Goal: Information Seeking & Learning: Learn about a topic

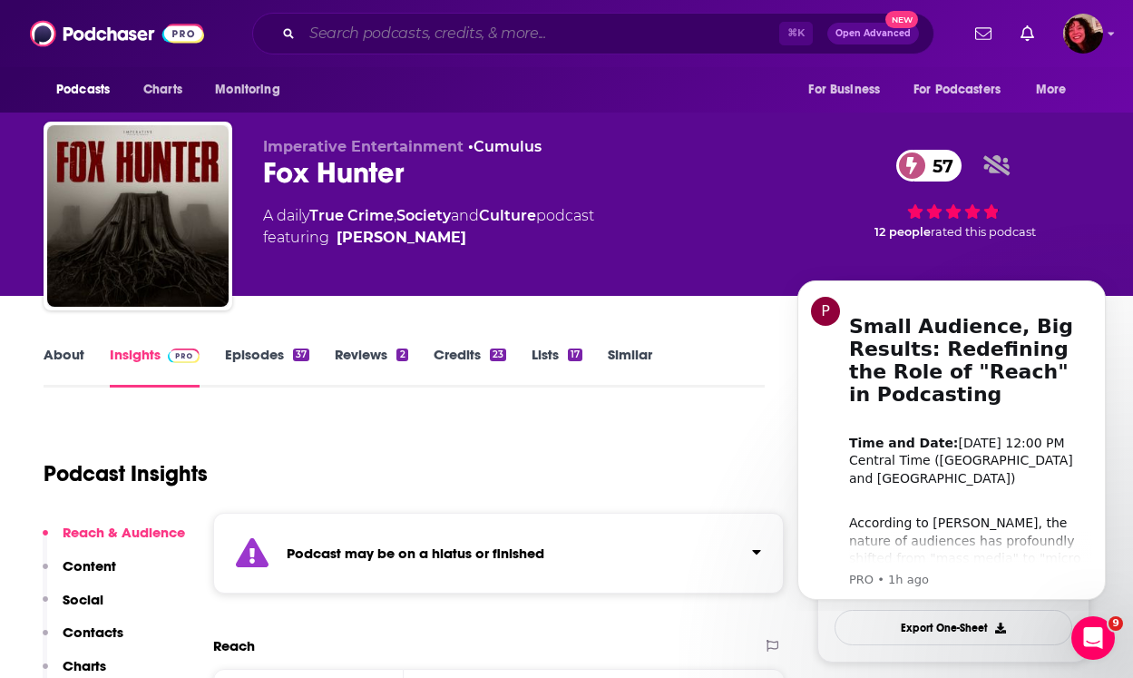
click at [542, 27] on input "Search podcasts, credits, & more..." at bounding box center [540, 33] width 477 height 29
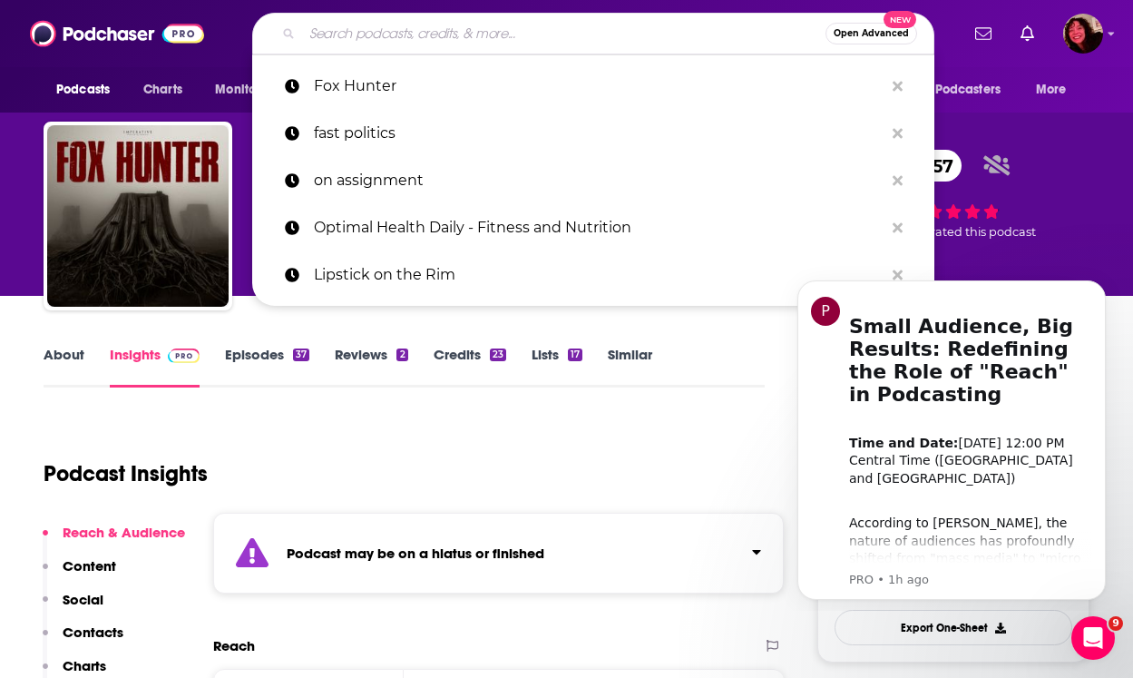
paste input "Weekly Dose of BS"
type input "Weekly Dose of BS"
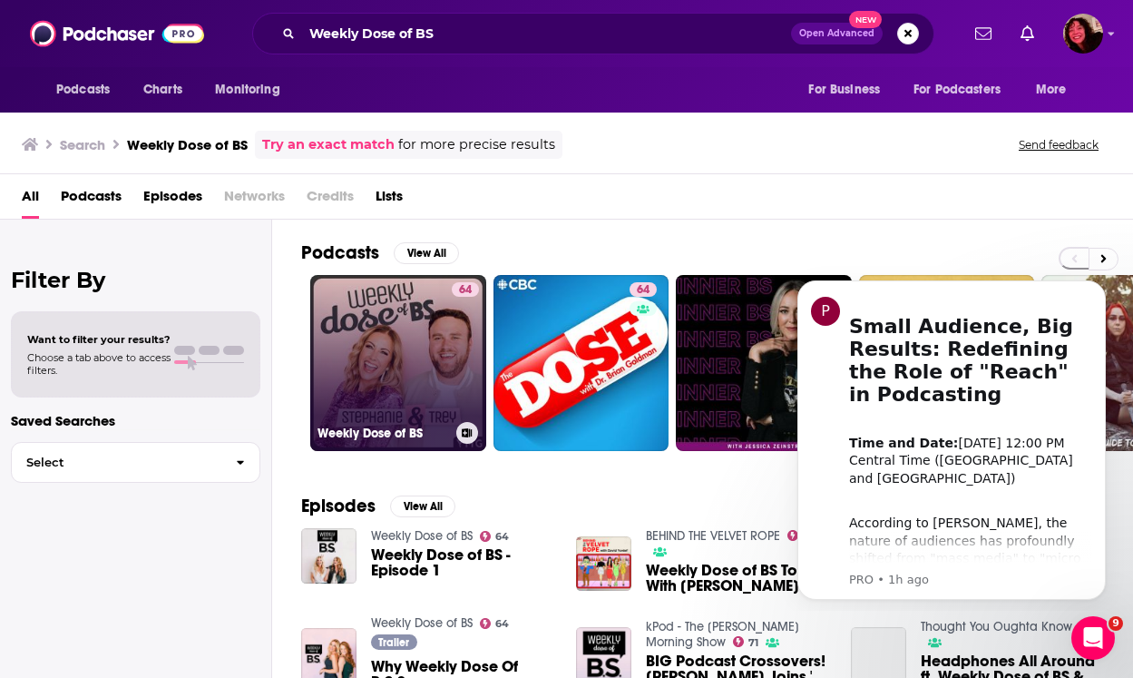
click at [386, 347] on link "64 Weekly Dose of BS" at bounding box center [398, 363] width 176 height 176
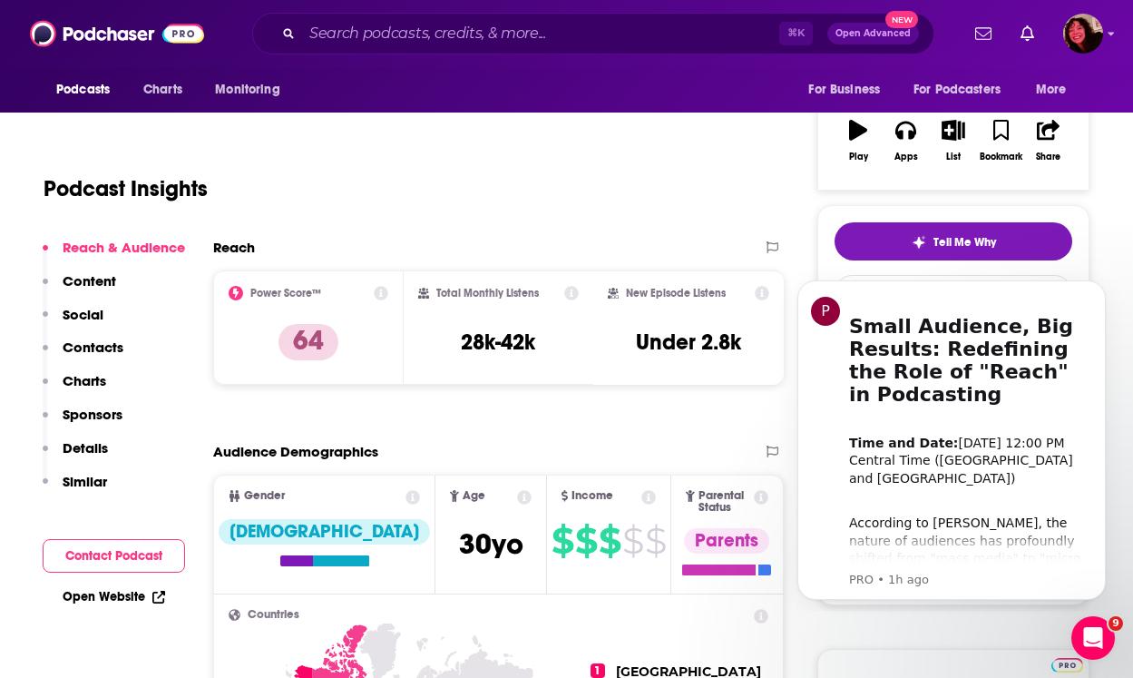
scroll to position [290, 0]
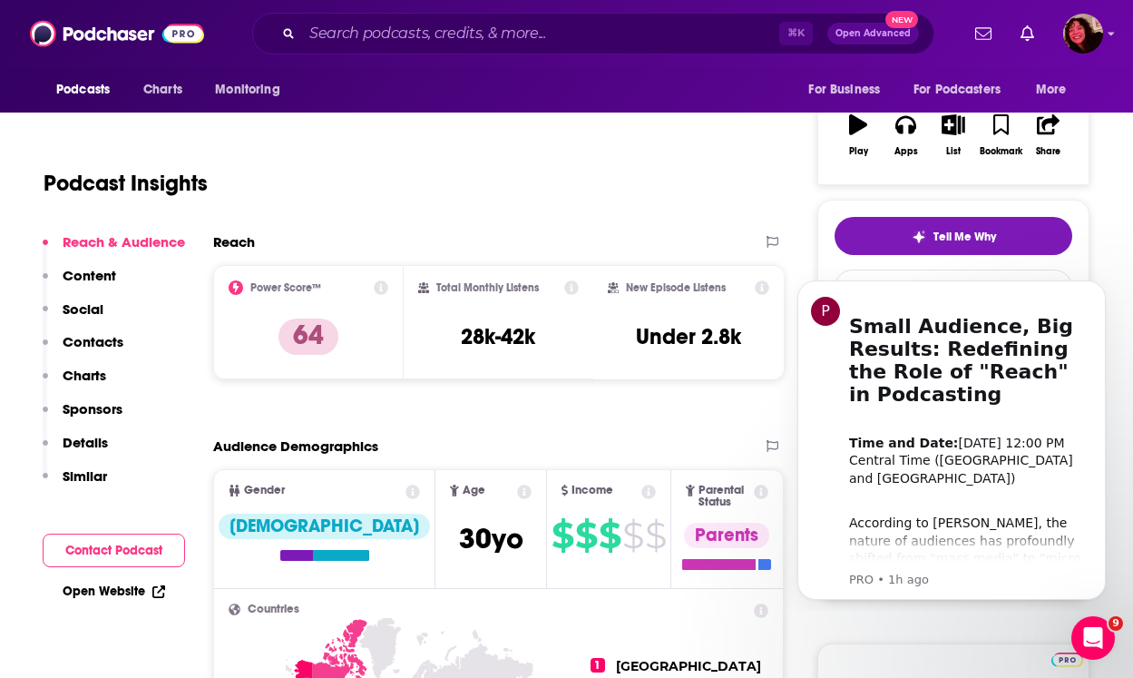
click at [520, 233] on div "Reach" at bounding box center [479, 241] width 533 height 17
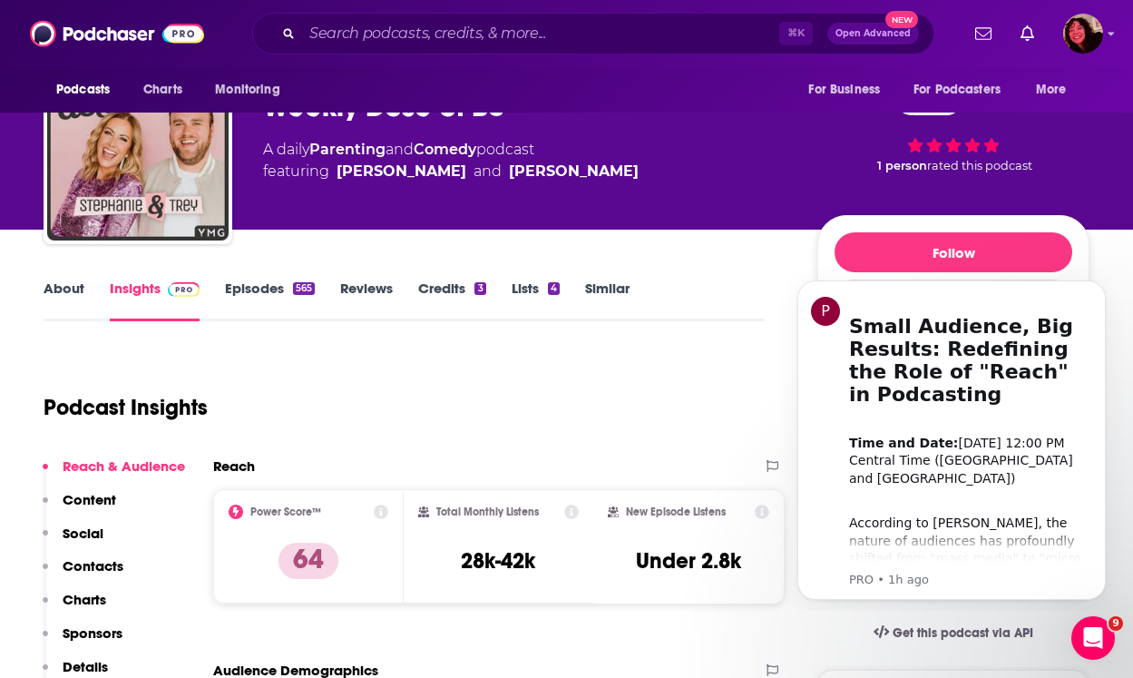
scroll to position [0, 0]
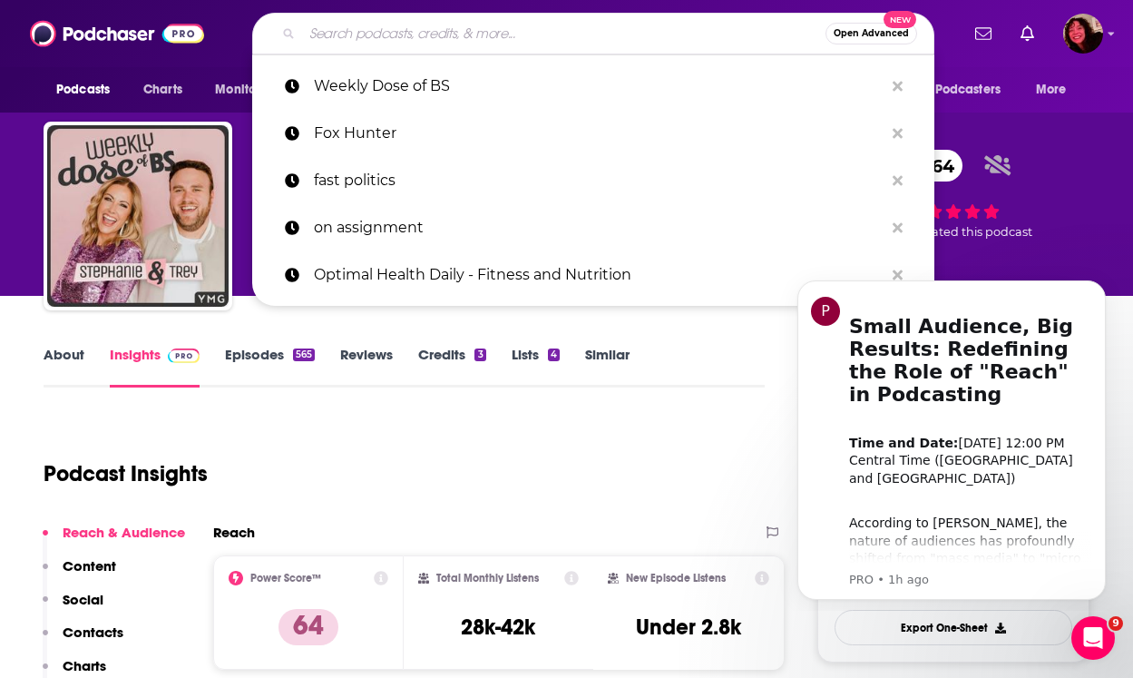
click at [503, 36] on input "Search podcasts, credits, & more..." at bounding box center [563, 33] width 523 height 29
paste input "Was I In A Cult?"
type input "Was I In A Cult?"
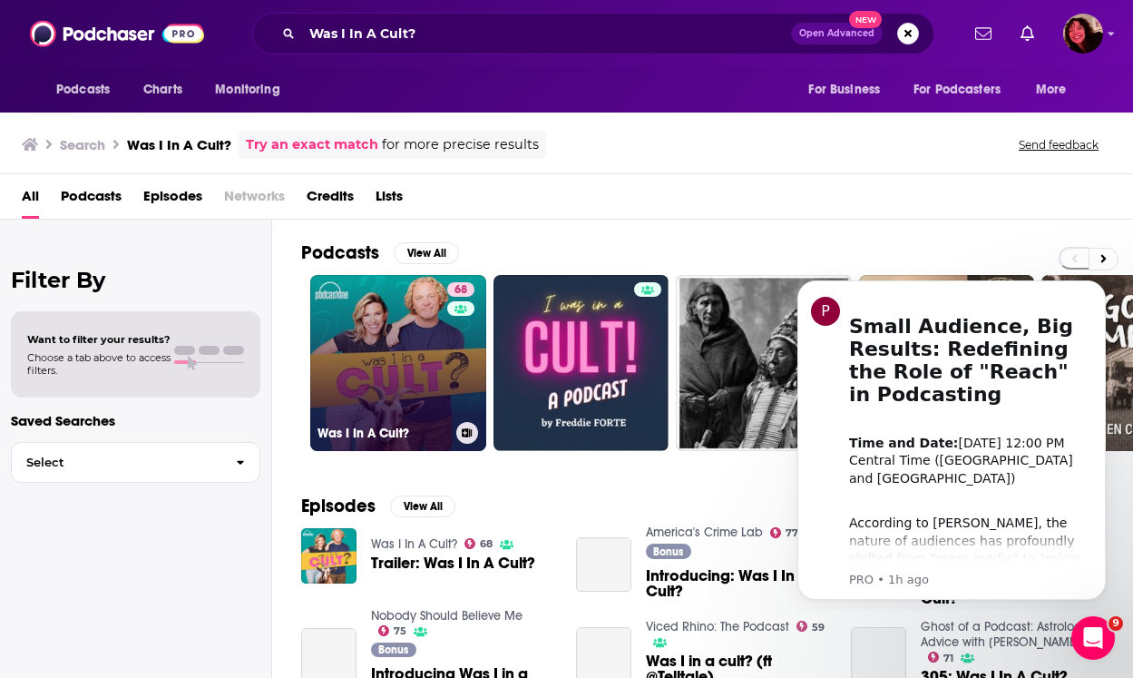
click at [412, 356] on link "68 Was I In A Cult?" at bounding box center [398, 363] width 176 height 176
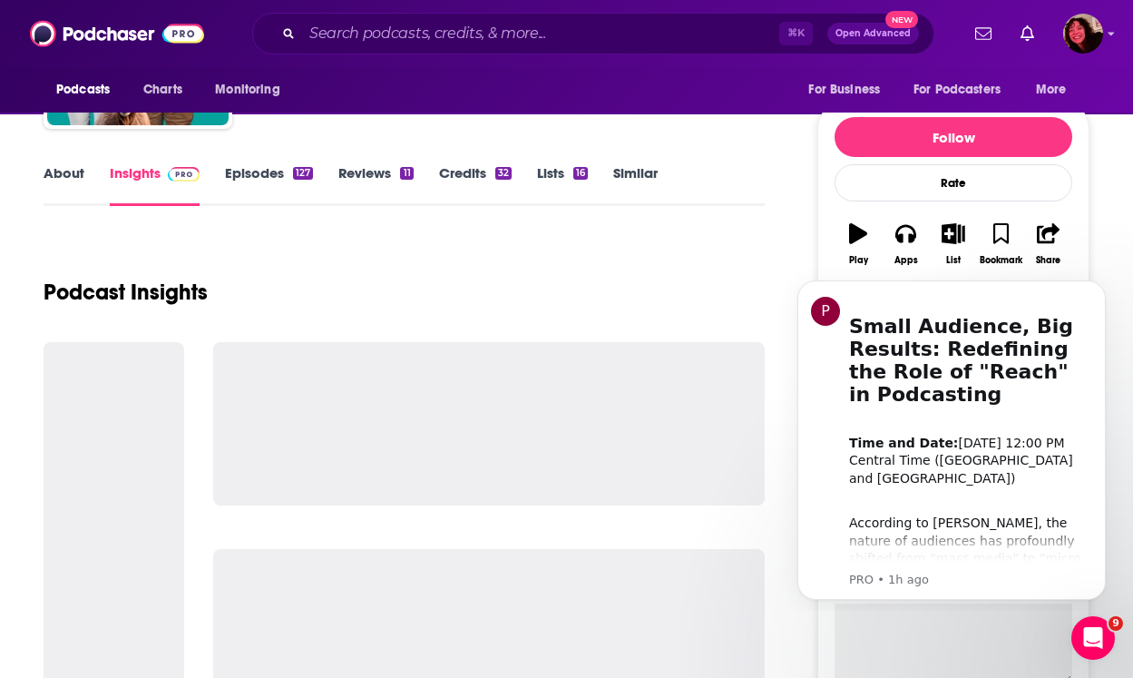
scroll to position [329, 0]
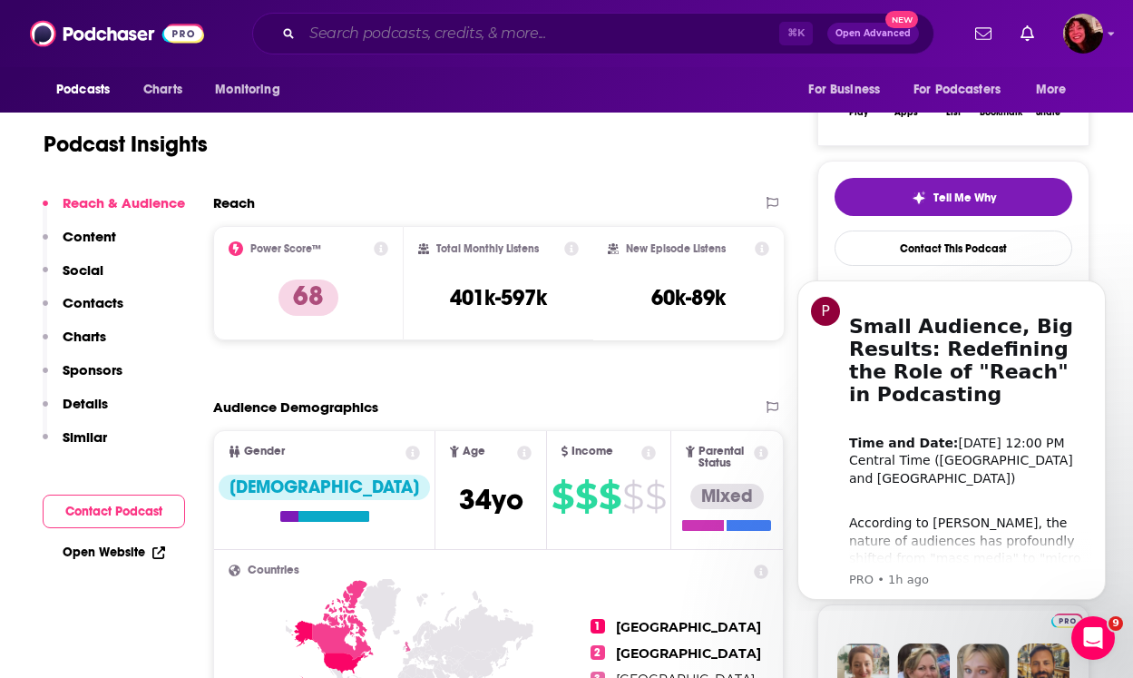
click at [397, 39] on input "Search podcasts, credits, & more..." at bounding box center [540, 33] width 477 height 29
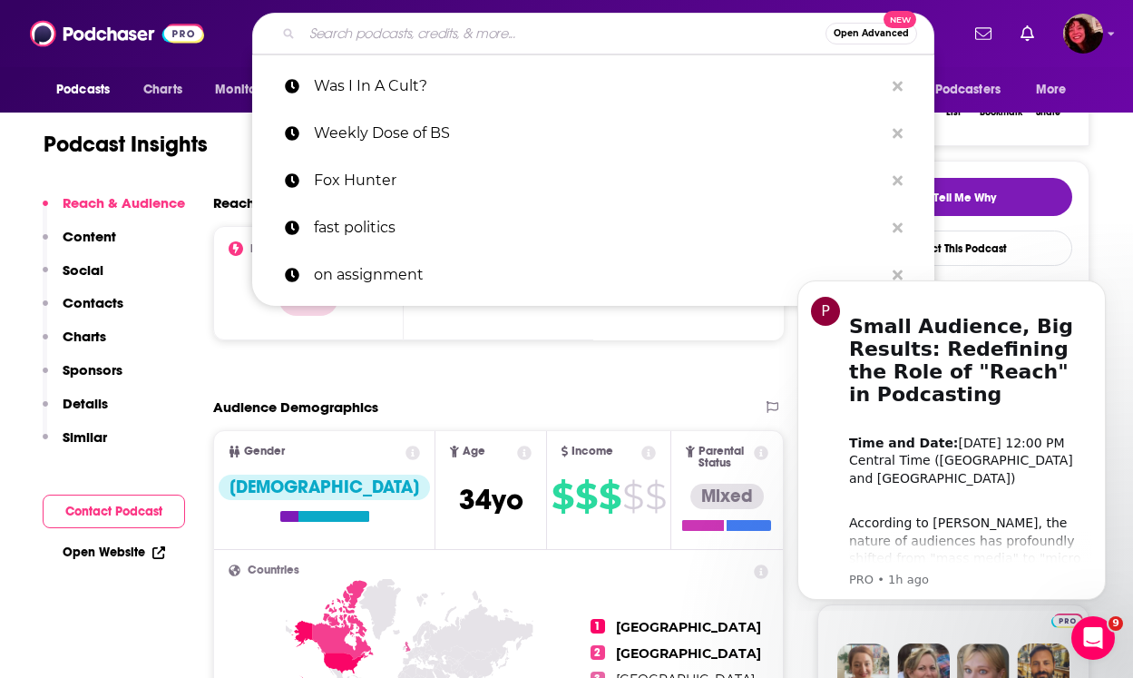
paste input "Finding Genius Podcast"
type input "Finding Genius Podcast"
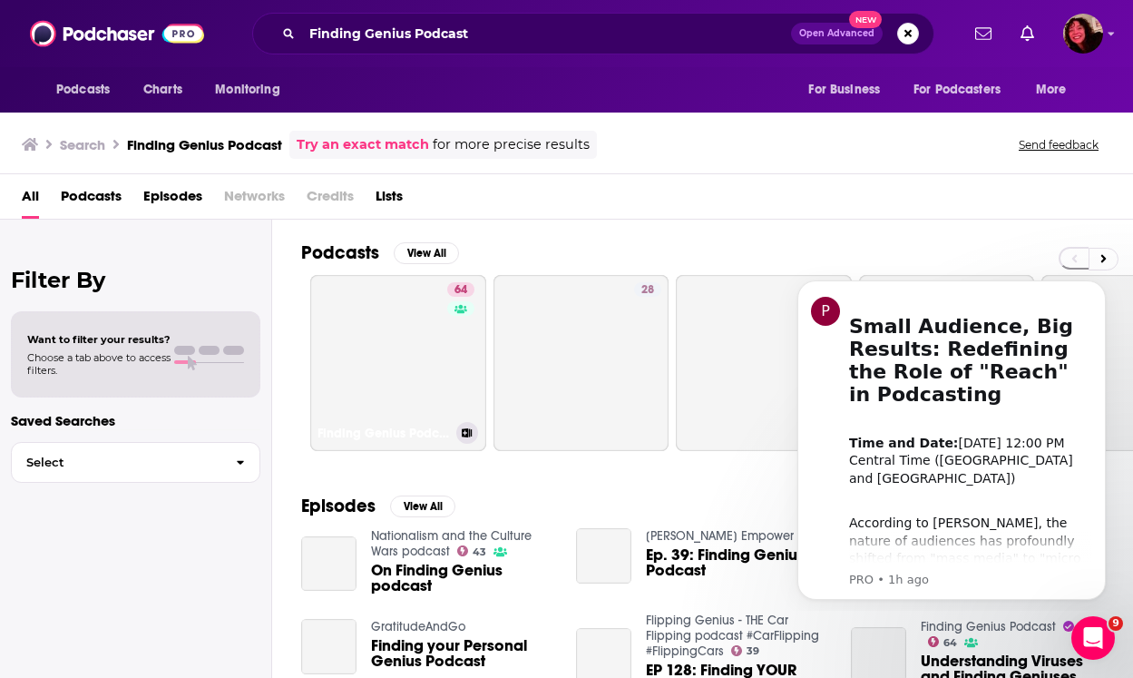
click at [407, 287] on link "64 Finding Genius Podcast" at bounding box center [398, 363] width 176 height 176
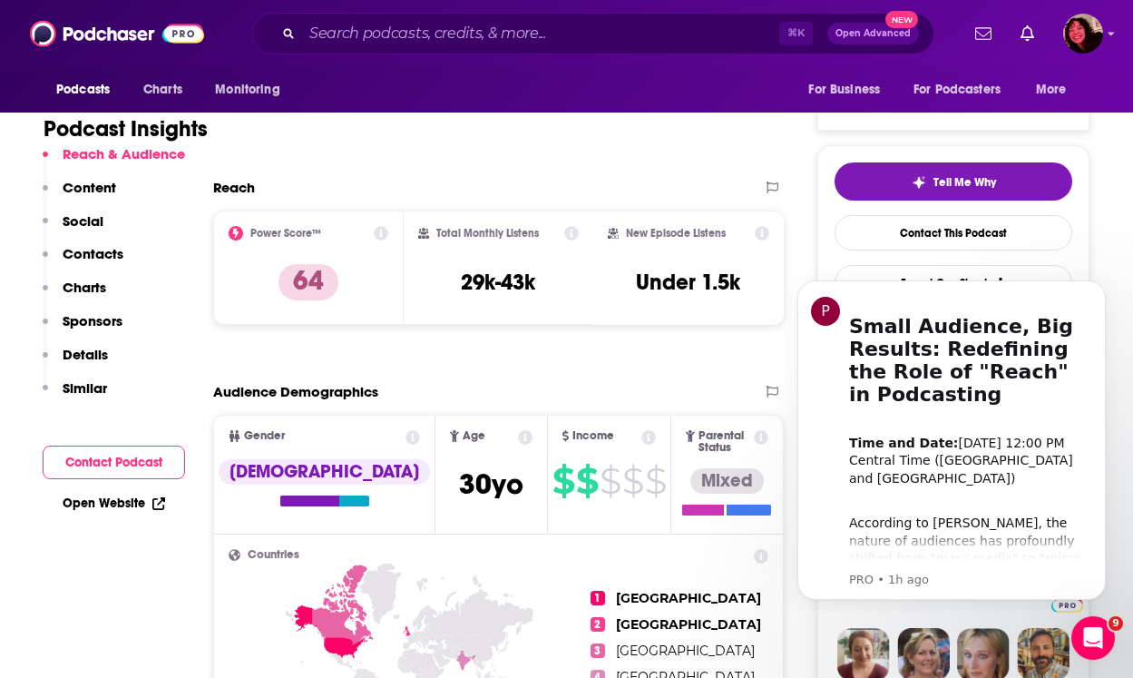
scroll to position [348, 0]
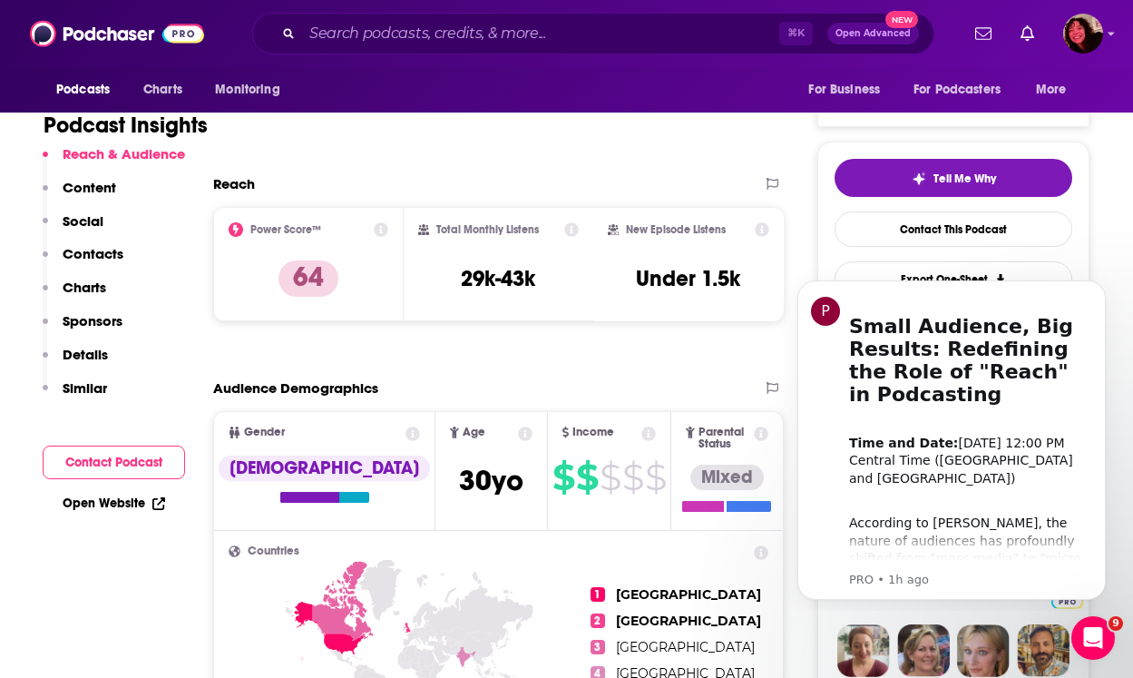
click at [399, 17] on div "⌘ K Open Advanced New" at bounding box center [593, 34] width 682 height 42
click at [399, 22] on input "Search podcasts, credits, & more..." at bounding box center [540, 33] width 477 height 29
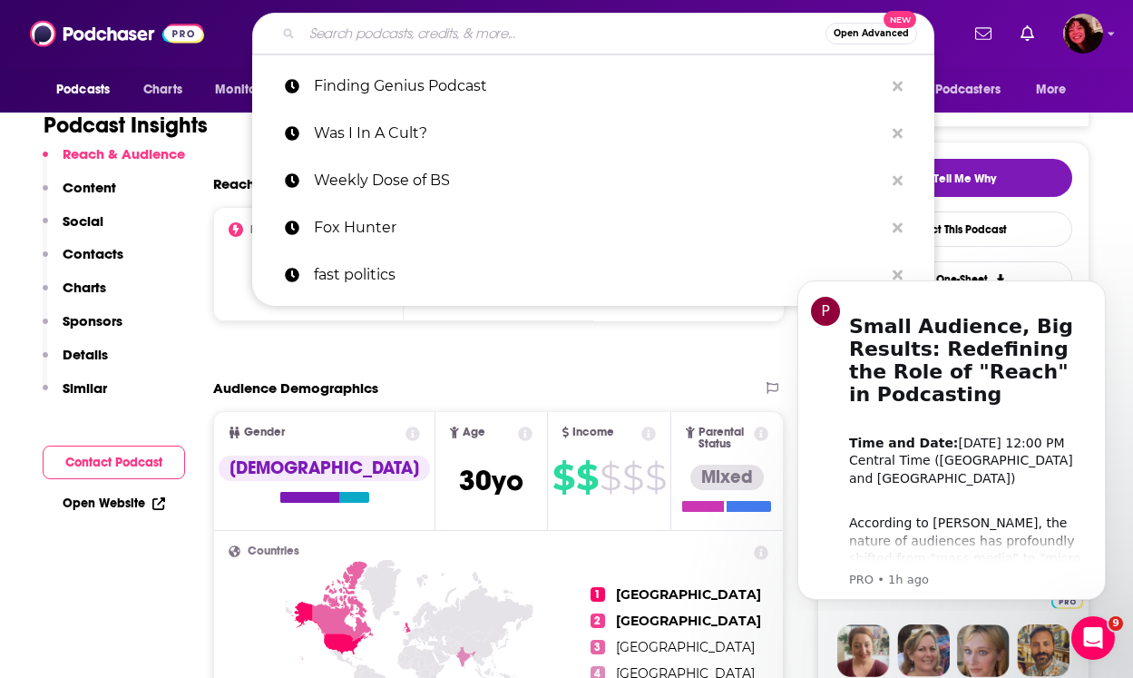
paste input "[PERSON_NAME]' Group Text Podcast"
type input "[PERSON_NAME]' Group Text Podcast"
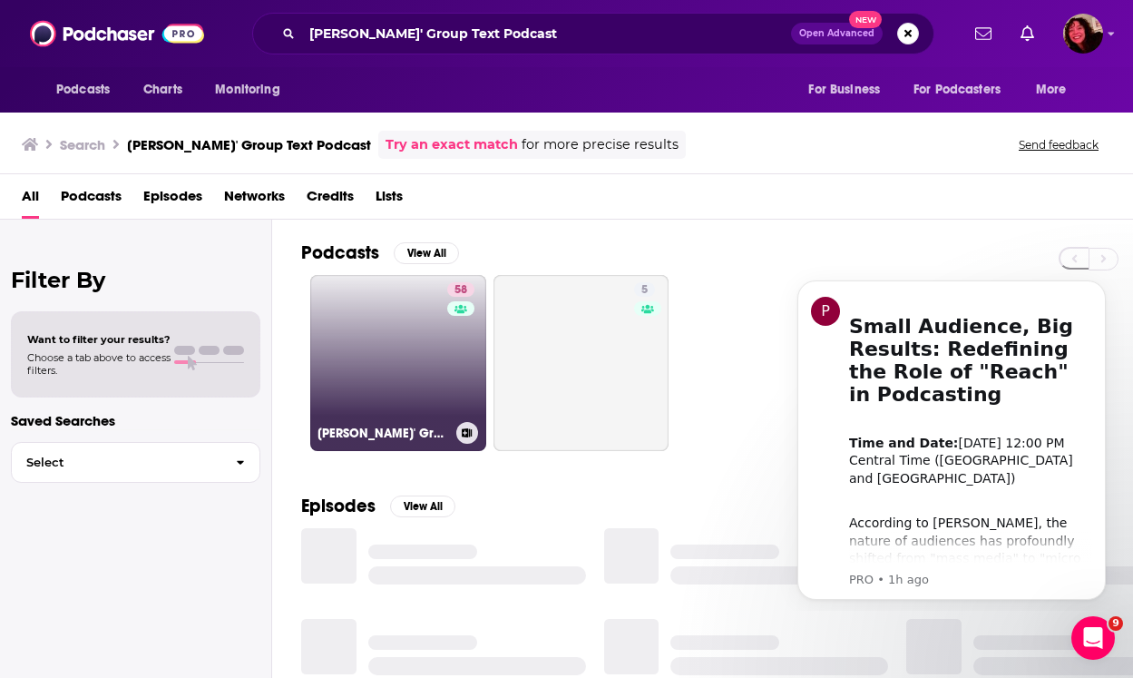
click at [366, 328] on link "58 [PERSON_NAME]' Group Text Podcast" at bounding box center [398, 363] width 176 height 176
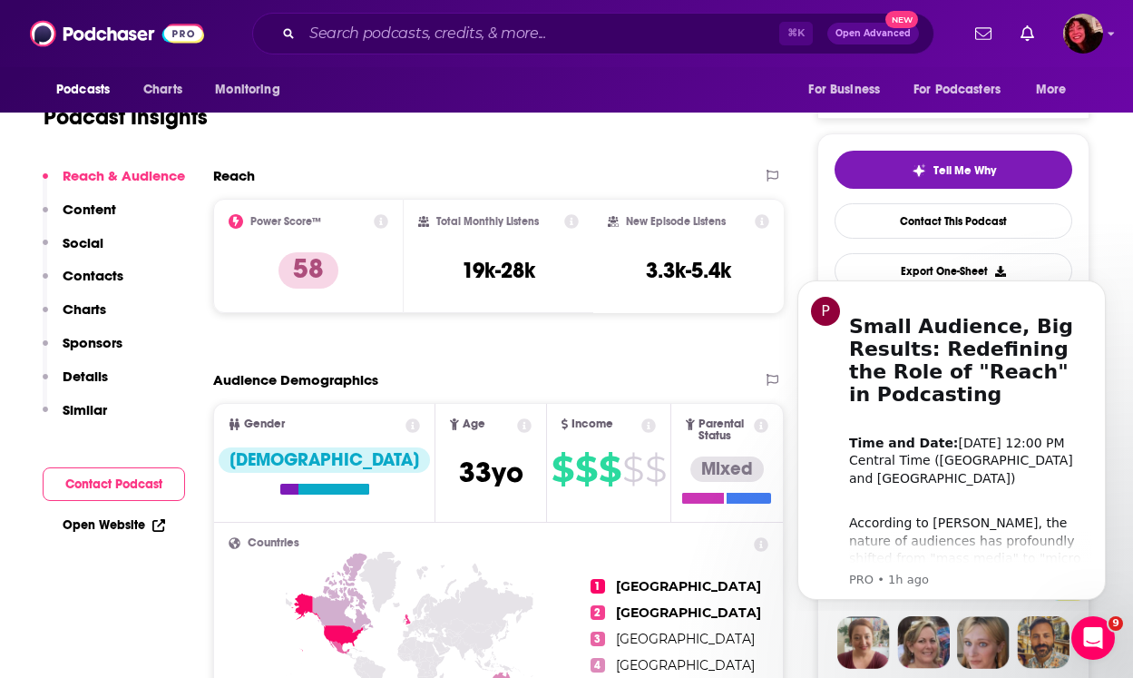
scroll to position [370, 0]
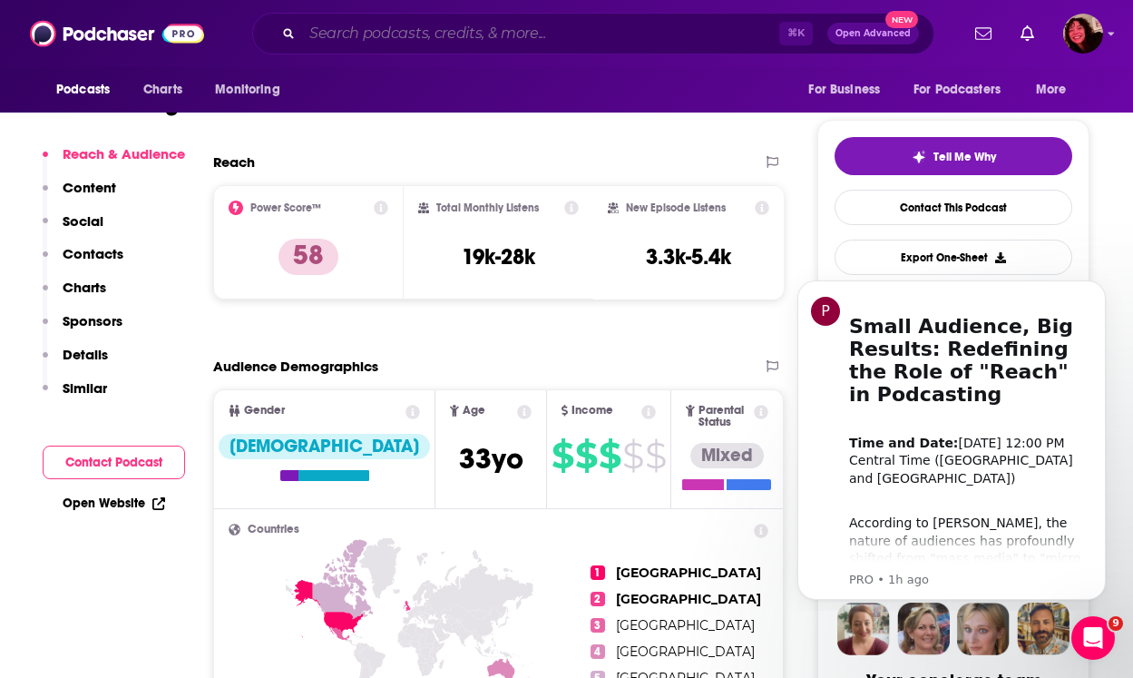
click at [438, 35] on input "Search podcasts, credits, & more..." at bounding box center [540, 33] width 477 height 29
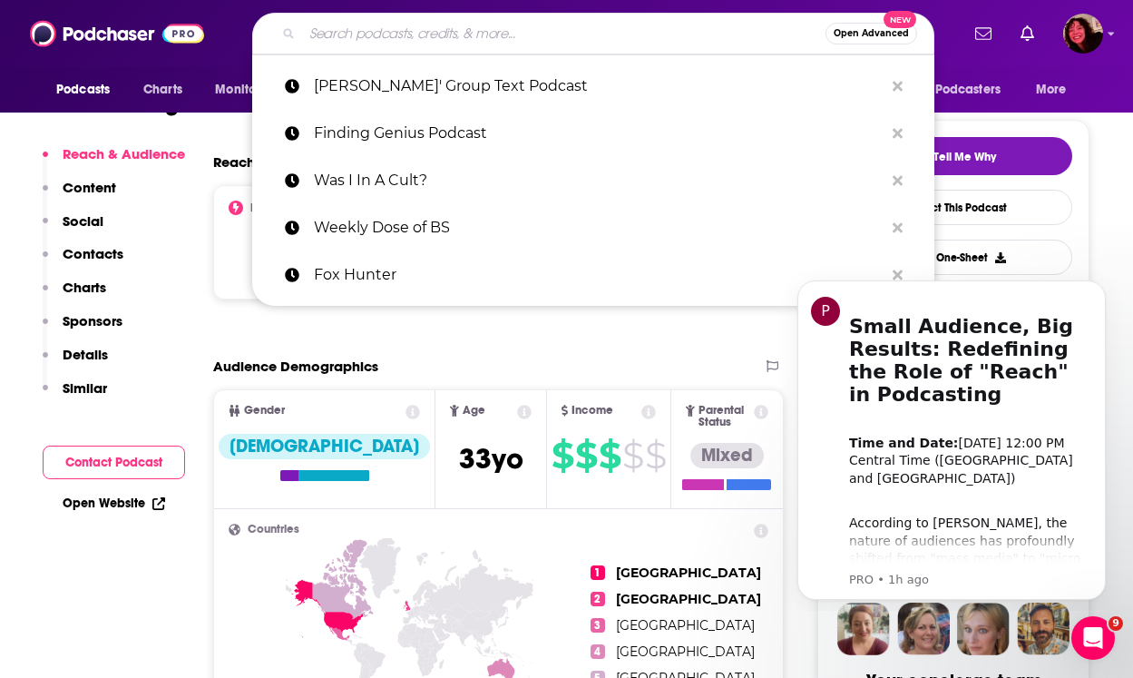
paste input "Celebrity Trials - True Crime and Justice coverage updated daily."
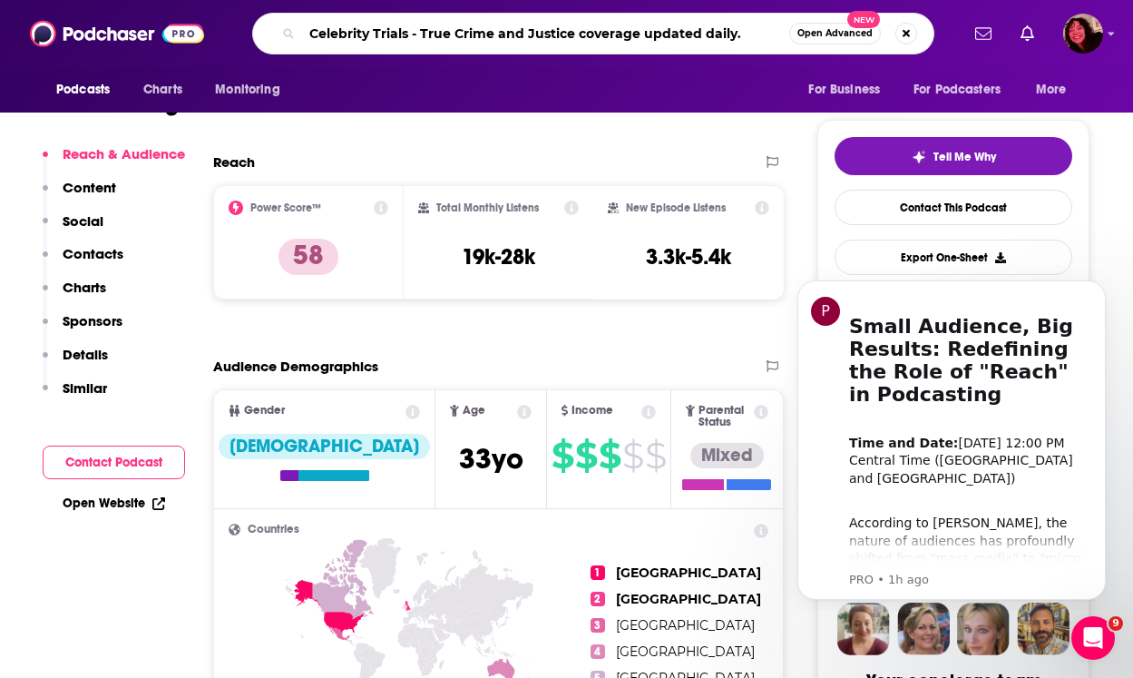
drag, startPoint x: 405, startPoint y: 35, endPoint x: 758, endPoint y: 63, distance: 354.9
click at [758, 63] on div "Podcasts Charts Monitoring Celebrity Trials - True Crime and Justice coverage u…" at bounding box center [566, 33] width 1133 height 67
type input "Celebrity Trials"
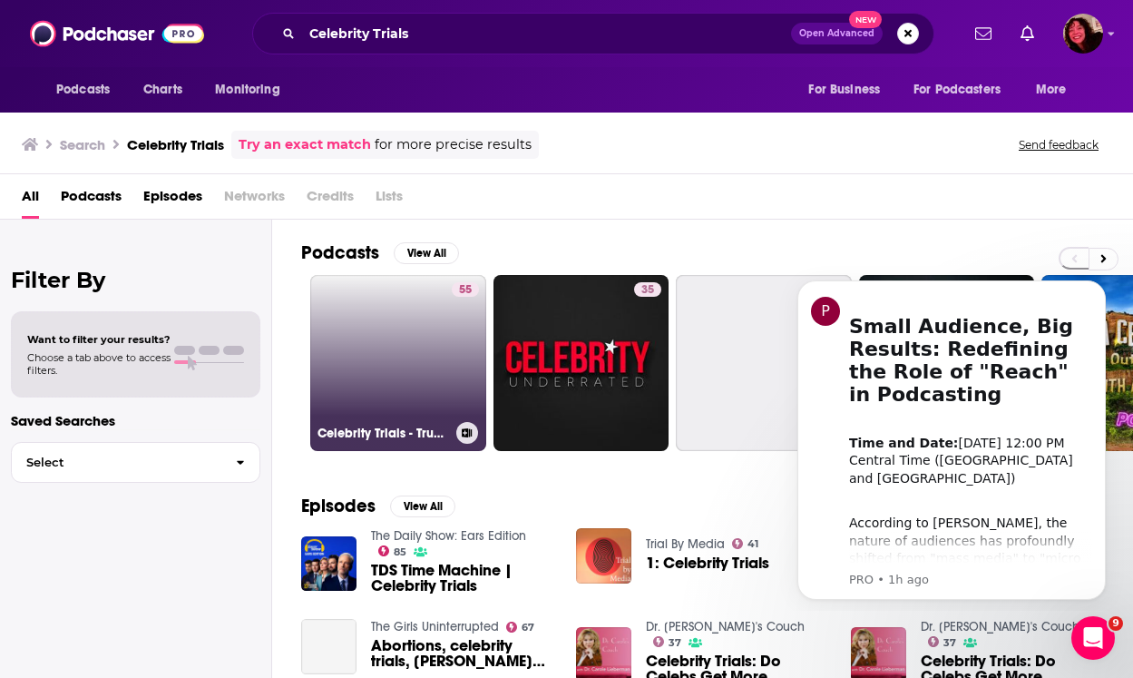
click at [424, 338] on link "55 Celebrity Trials - True Crime and Justice coverage updated daily." at bounding box center [398, 363] width 176 height 176
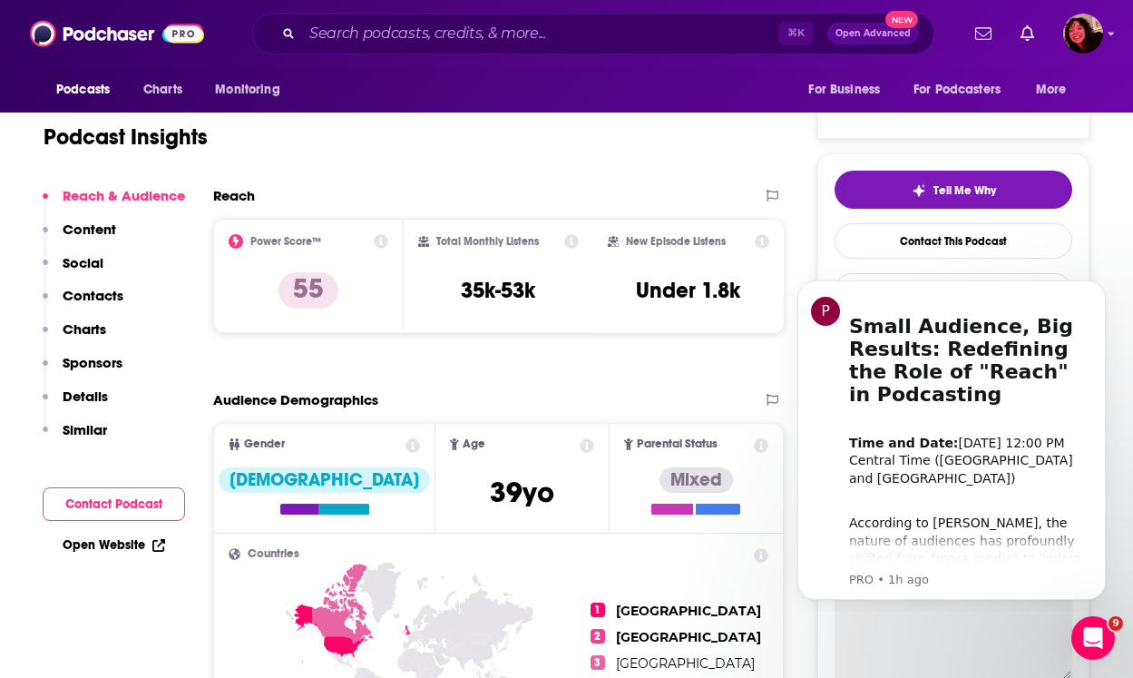
scroll to position [327, 0]
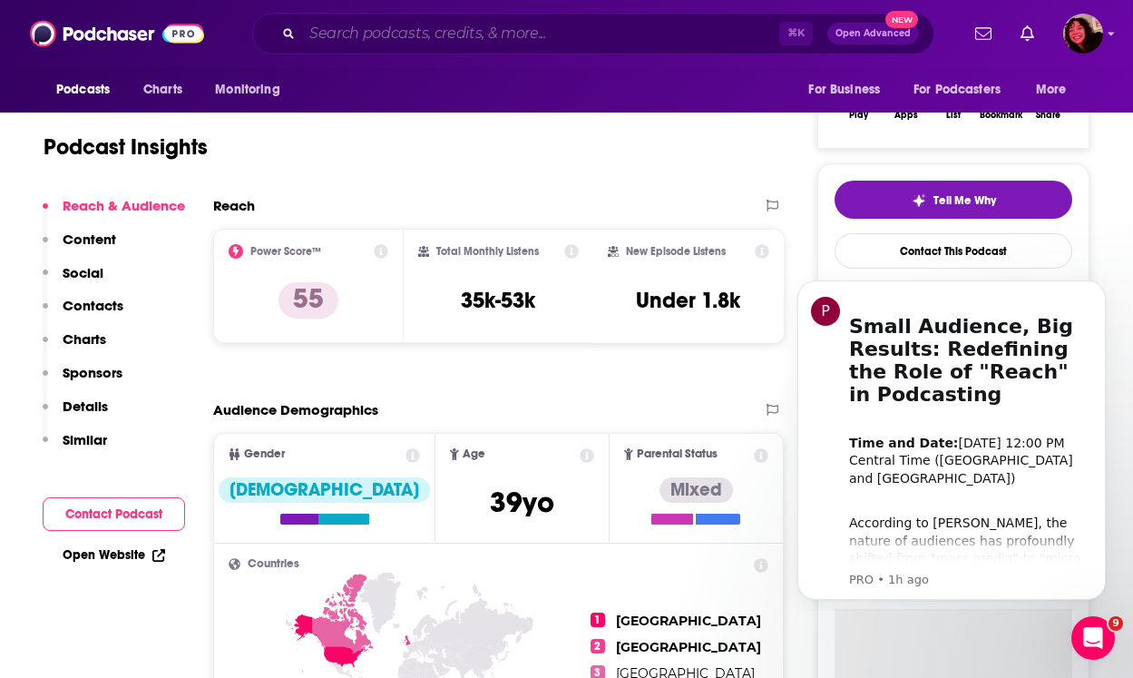
click at [422, 38] on input "Search podcasts, credits, & more..." at bounding box center [540, 33] width 477 height 29
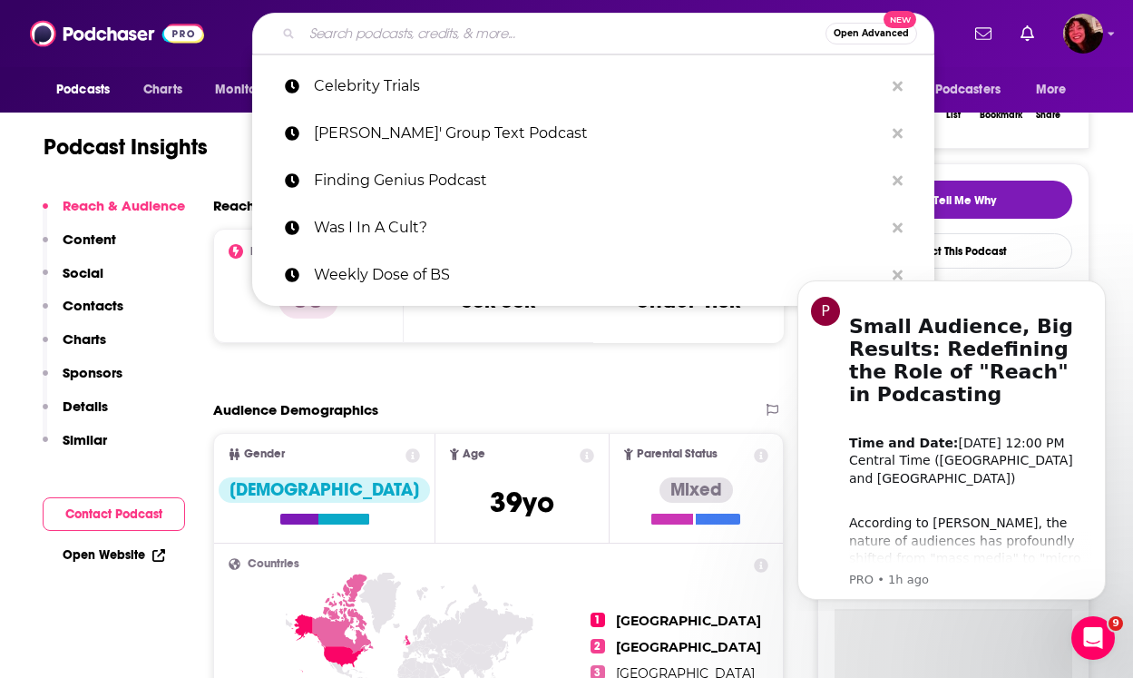
paste input "You Had Me At Hello"
type input "You Had Me At Hello"
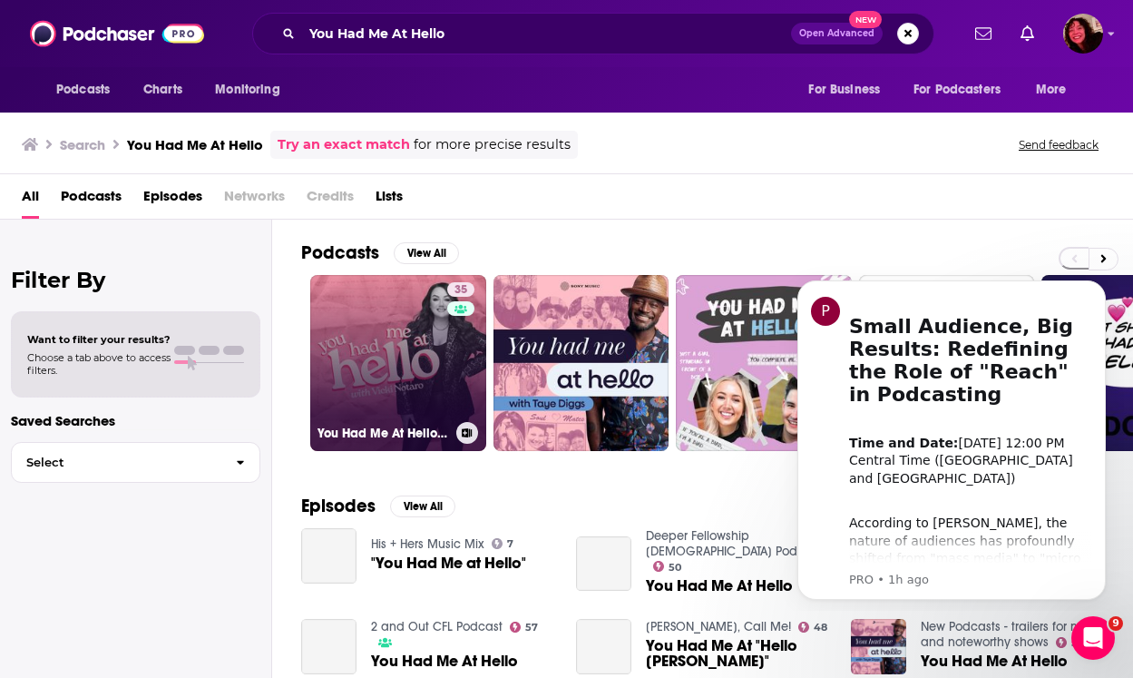
click at [410, 337] on link "35 You Had Me At Hello with [PERSON_NAME]" at bounding box center [398, 363] width 176 height 176
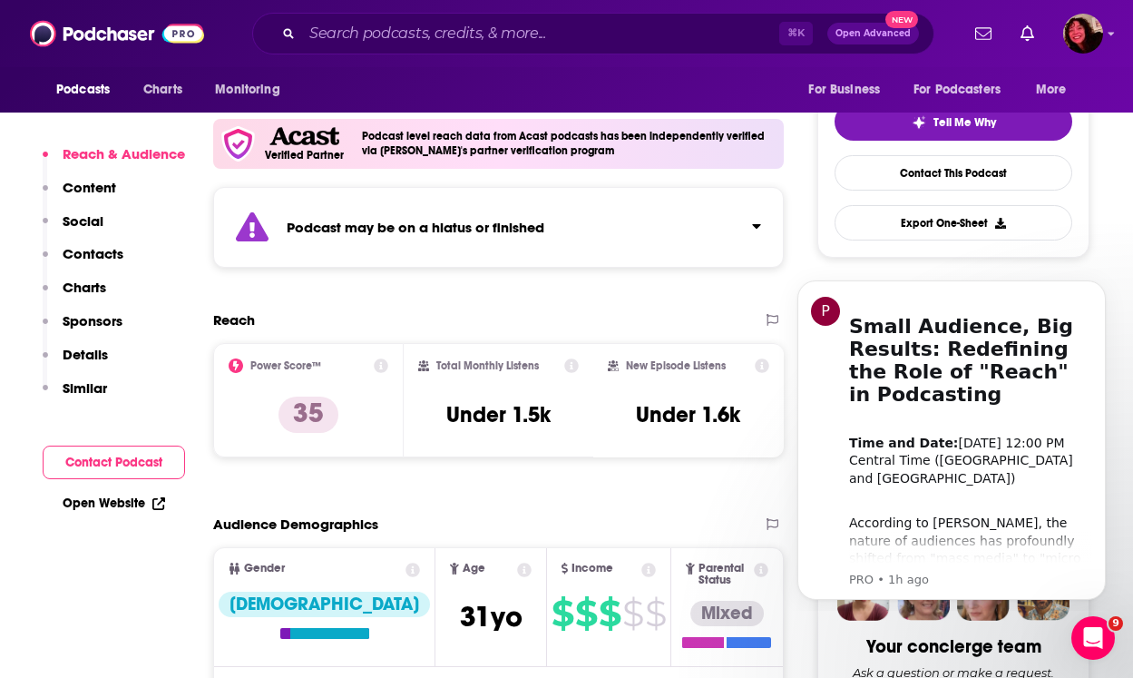
scroll to position [423, 0]
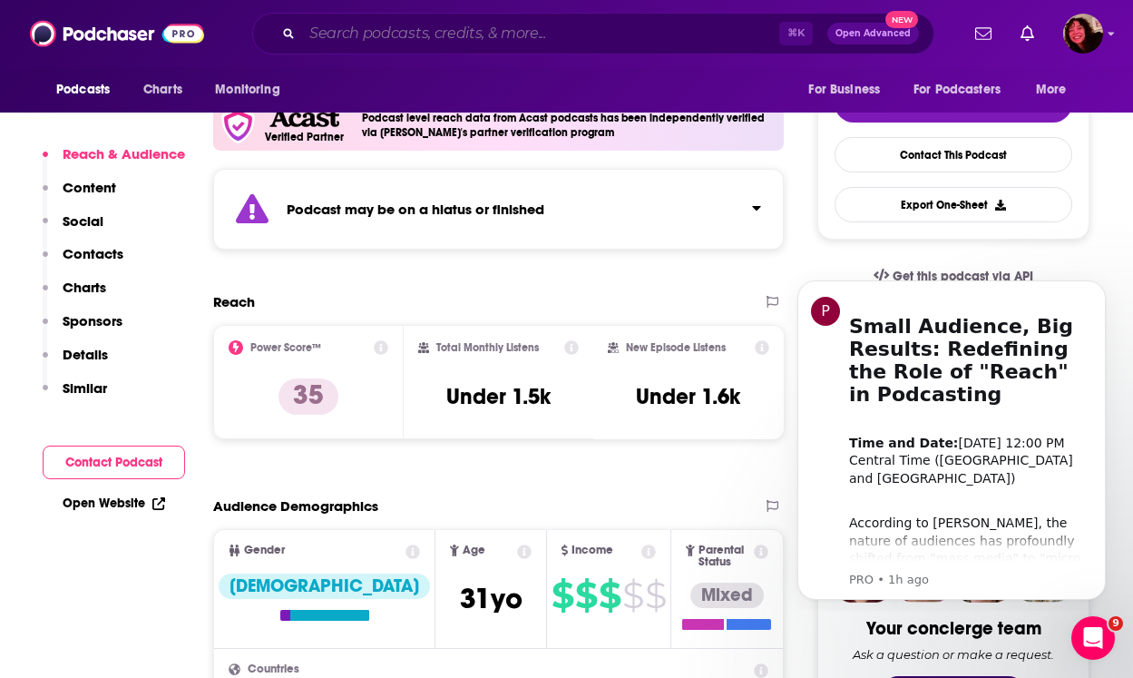
click at [536, 28] on input "Search podcasts, credits, & more..." at bounding box center [540, 33] width 477 height 29
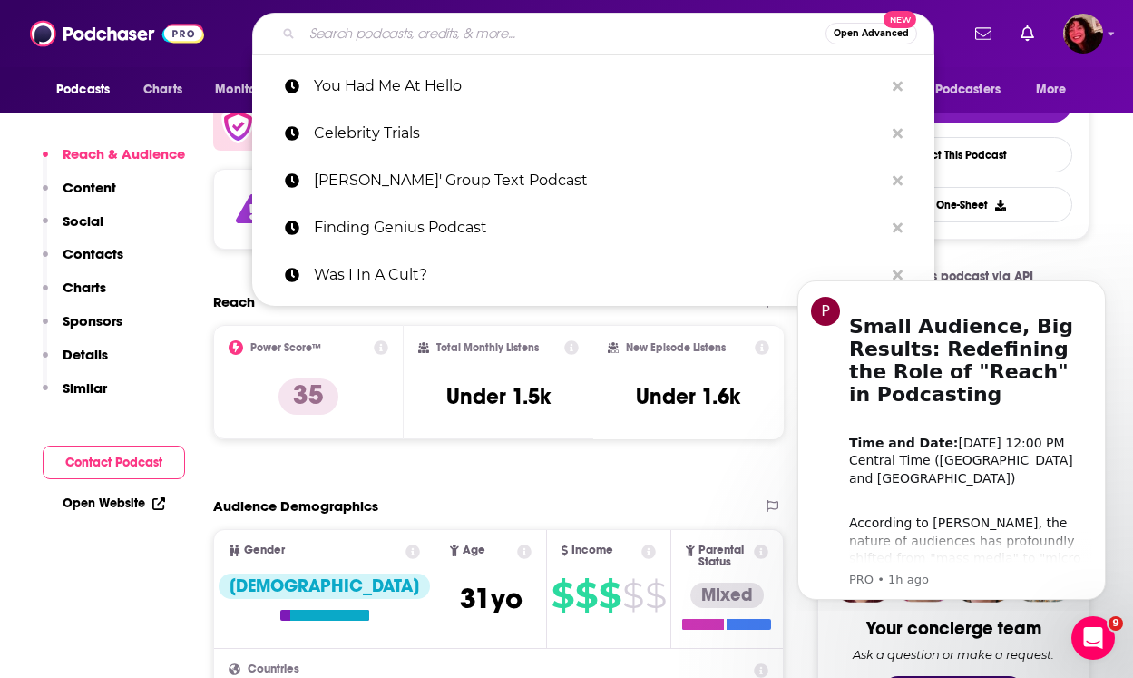
paste input "City Cast [GEOGRAPHIC_DATA]"
type input "City Cast [GEOGRAPHIC_DATA]"
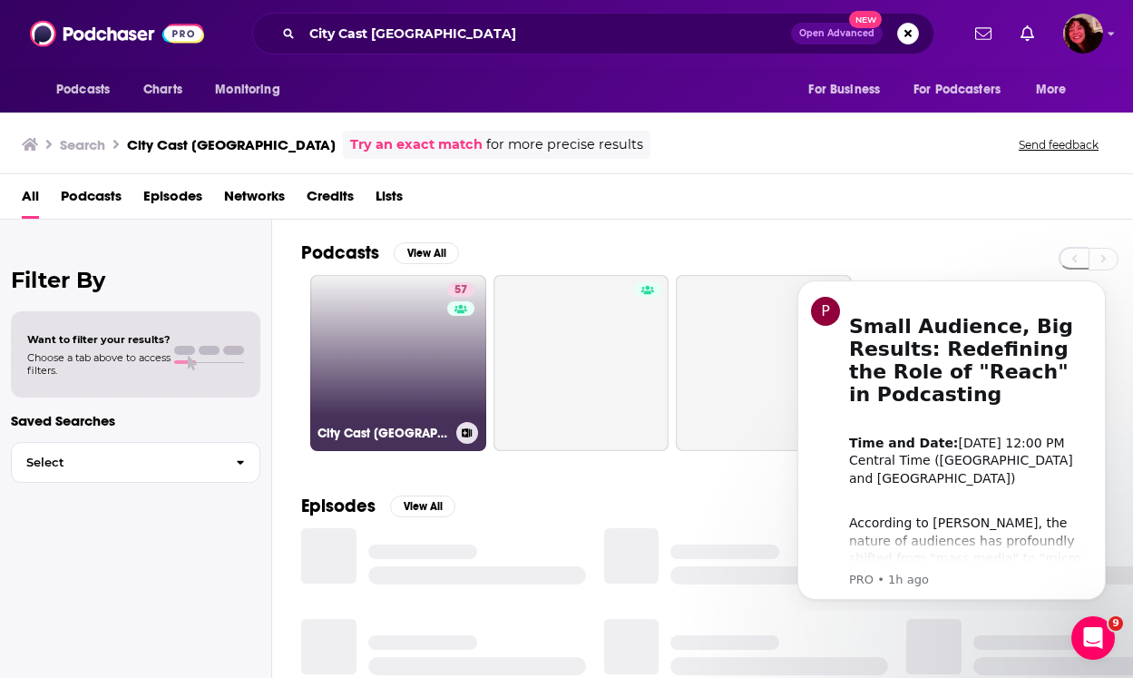
click at [374, 334] on link "57 City Cast [GEOGRAPHIC_DATA]" at bounding box center [398, 363] width 176 height 176
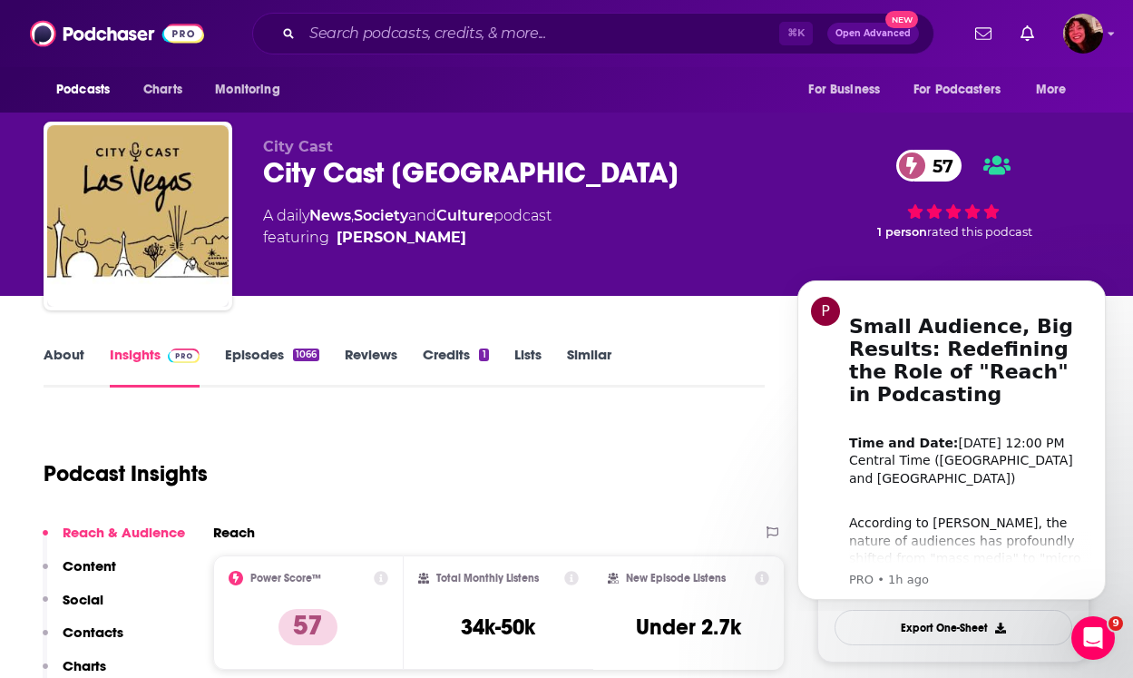
click at [552, 16] on div "⌘ K Open Advanced New" at bounding box center [593, 34] width 682 height 42
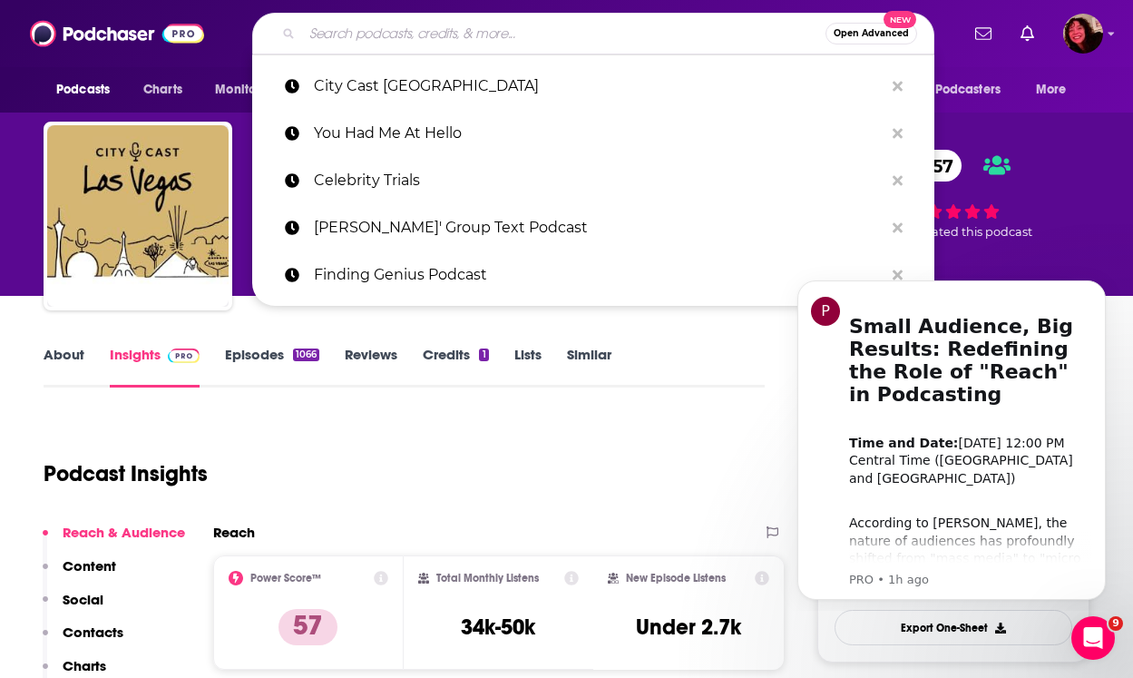
click at [552, 33] on input "Search podcasts, credits, & more..." at bounding box center [563, 33] width 523 height 29
paste input "Devil Town"
type input "Devil Town"
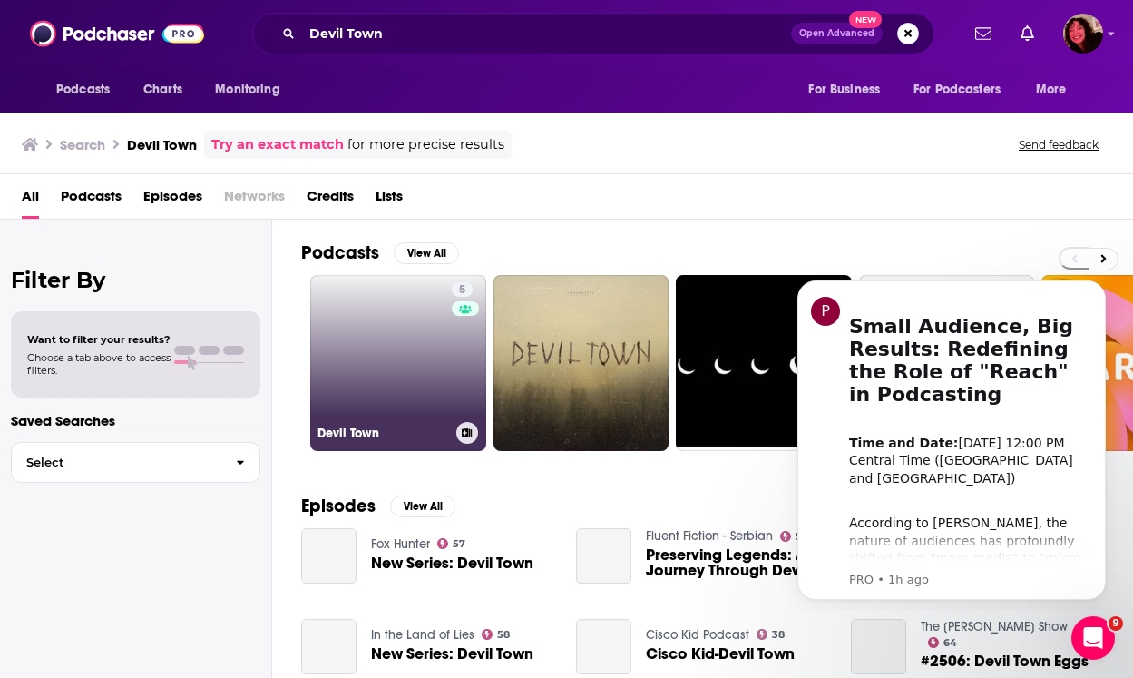
click at [405, 374] on link "5 Devil Town" at bounding box center [398, 363] width 176 height 176
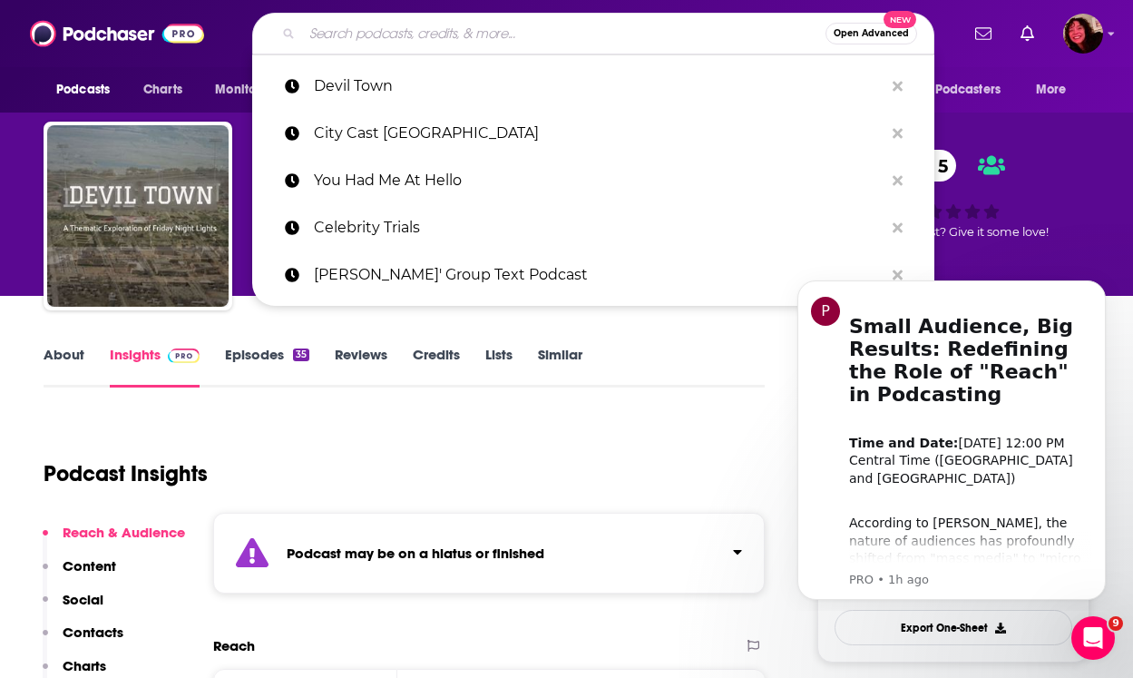
click at [678, 38] on input "Search podcasts, credits, & more..." at bounding box center [563, 33] width 523 height 29
paste input "Lost In [GEOGRAPHIC_DATA]"
type input "Lost In [GEOGRAPHIC_DATA]"
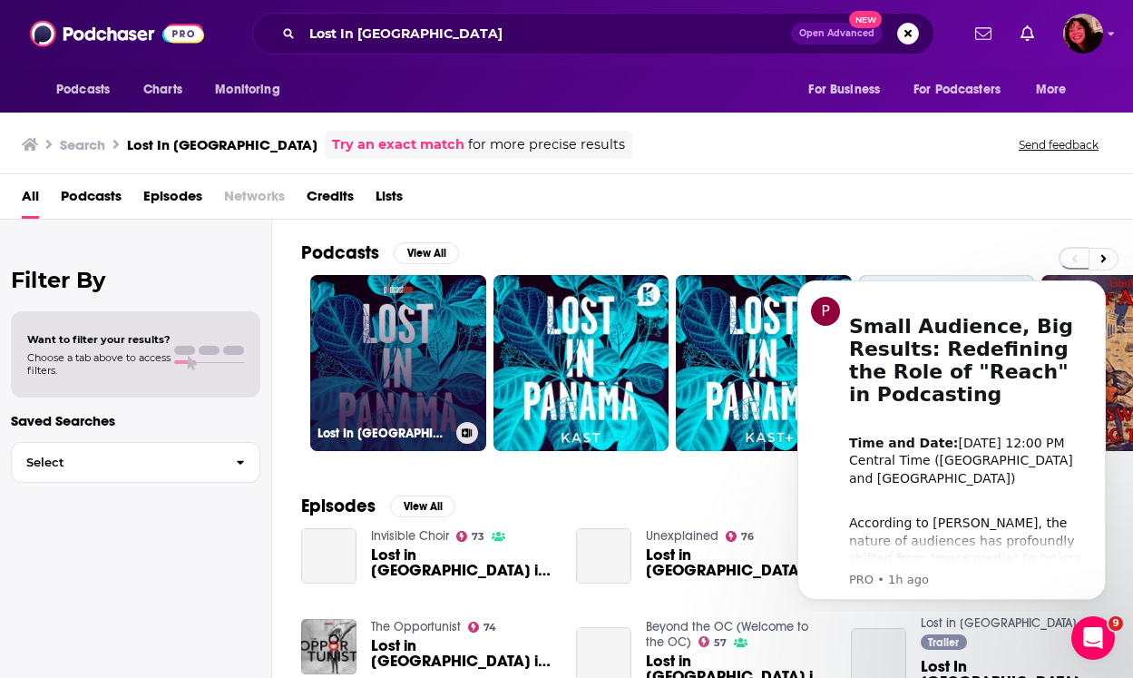
click at [399, 357] on link "Lost In [GEOGRAPHIC_DATA]" at bounding box center [398, 363] width 176 height 176
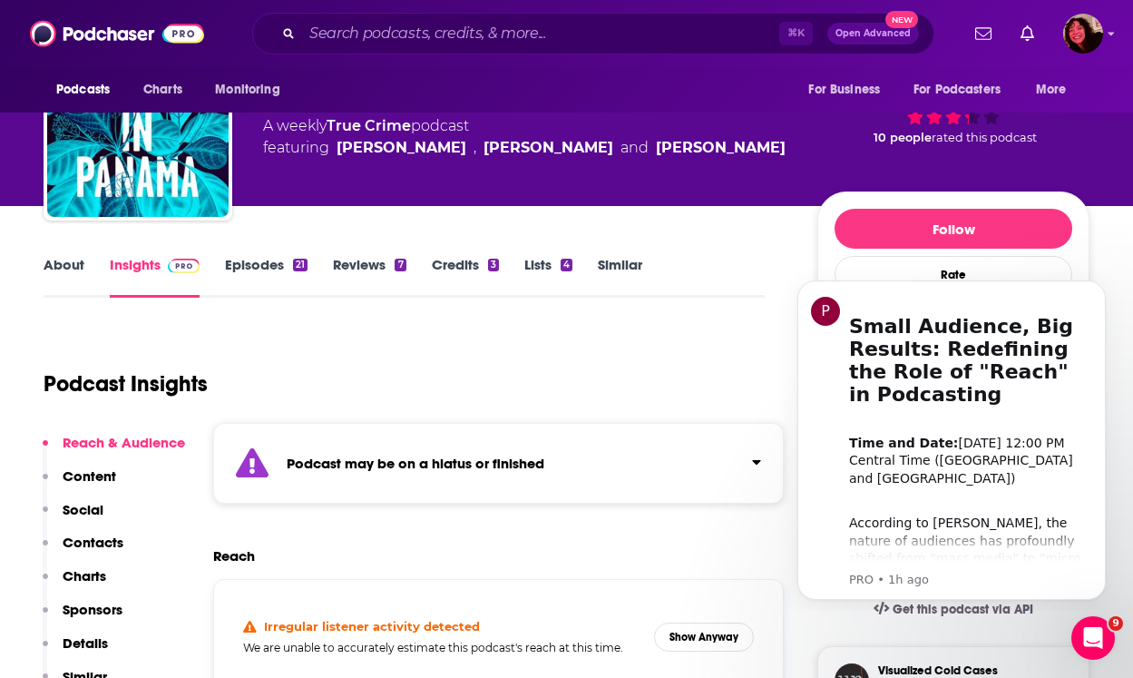
scroll to position [151, 0]
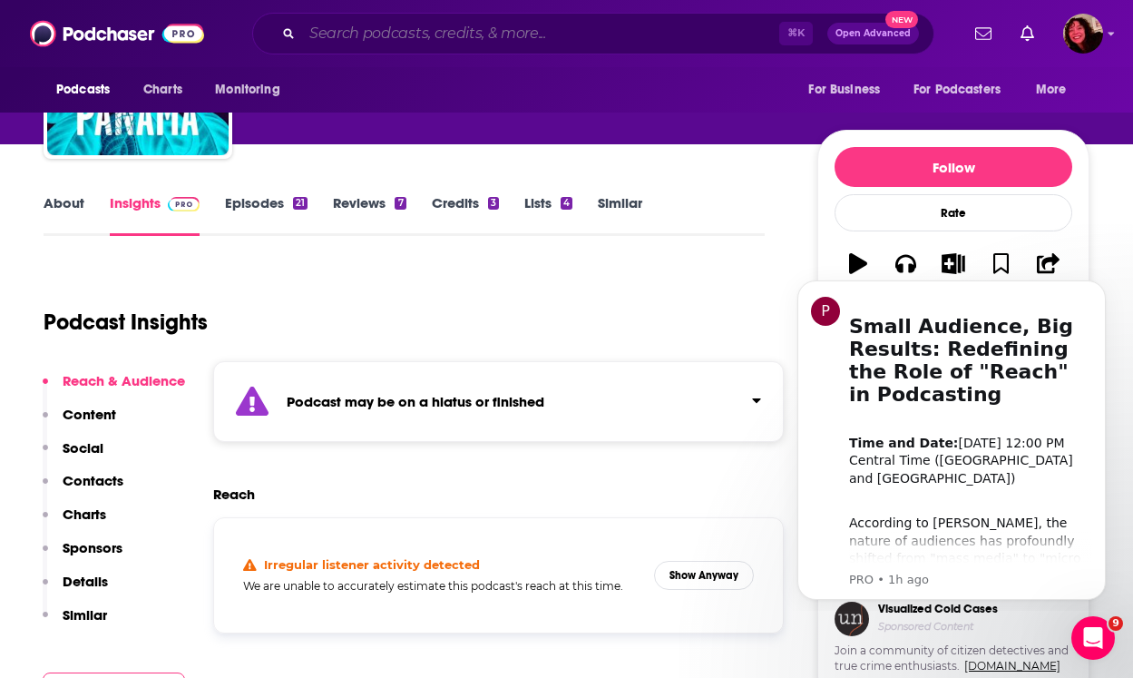
click at [469, 31] on input "Search podcasts, credits, & more..." at bounding box center [540, 33] width 477 height 29
paste input "I Got Nothin' w/ [PERSON_NAME]"
type input "I Got Nothin' w/ [PERSON_NAME]"
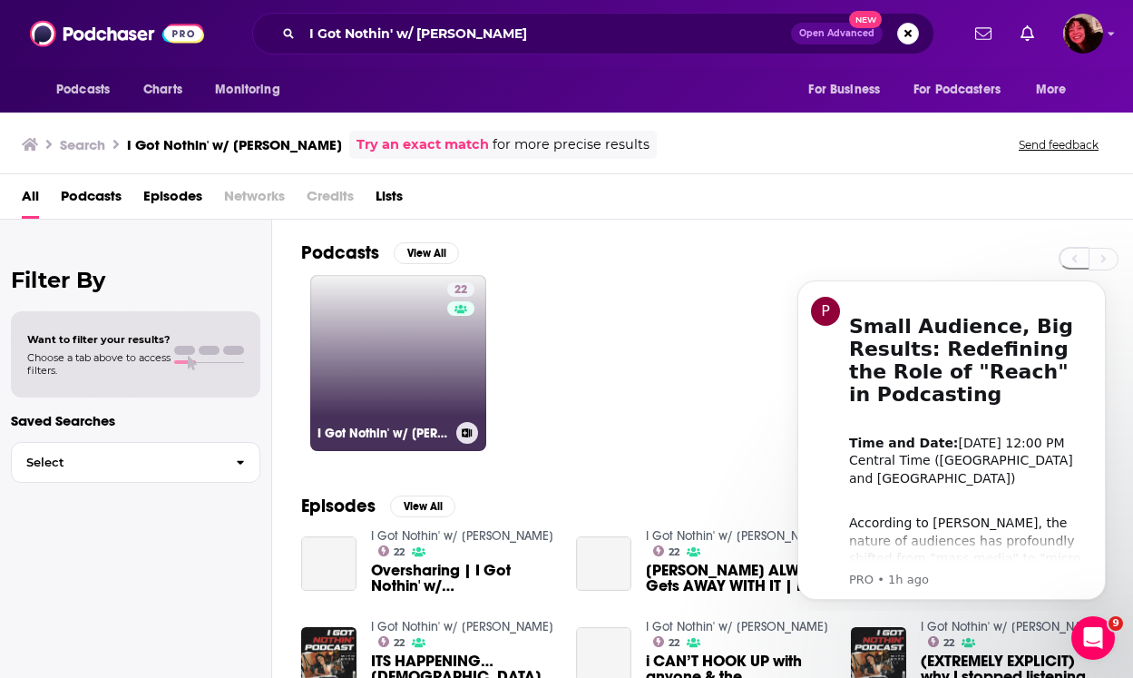
click at [409, 358] on link "22 I Got Nothin' w/ [PERSON_NAME]" at bounding box center [398, 363] width 176 height 176
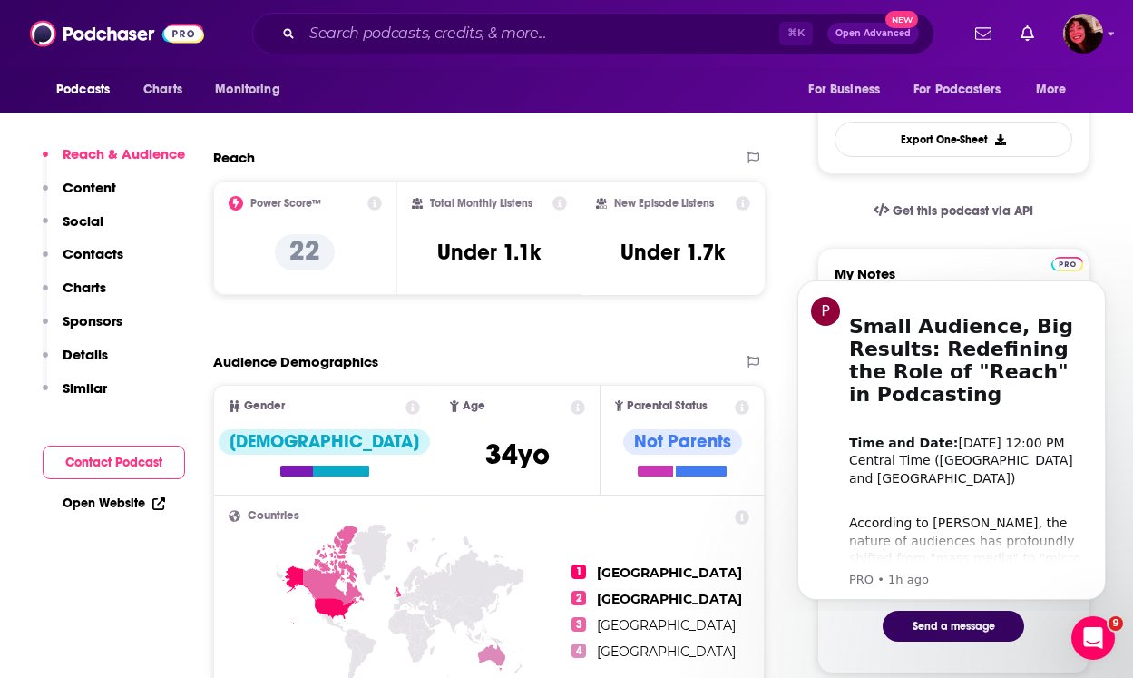
scroll to position [491, 0]
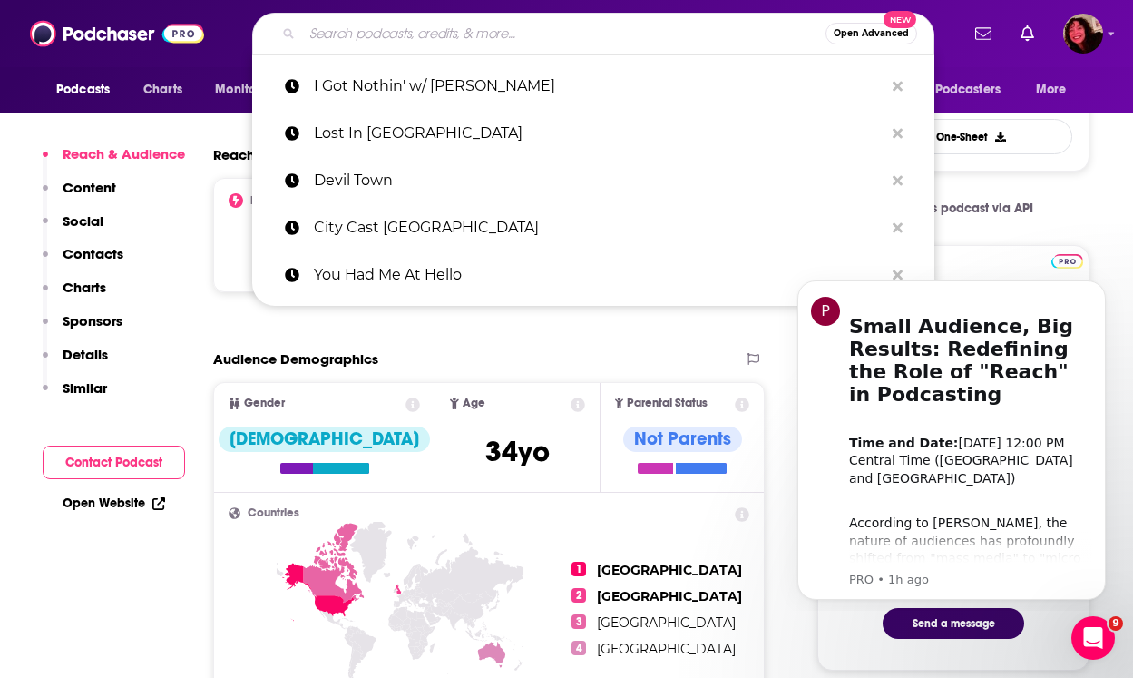
click at [503, 37] on input "Search podcasts, credits, & more..." at bounding box center [563, 33] width 523 height 29
paste input "Something Rhymes with Purple"
type input "Something Rhymes with Purple"
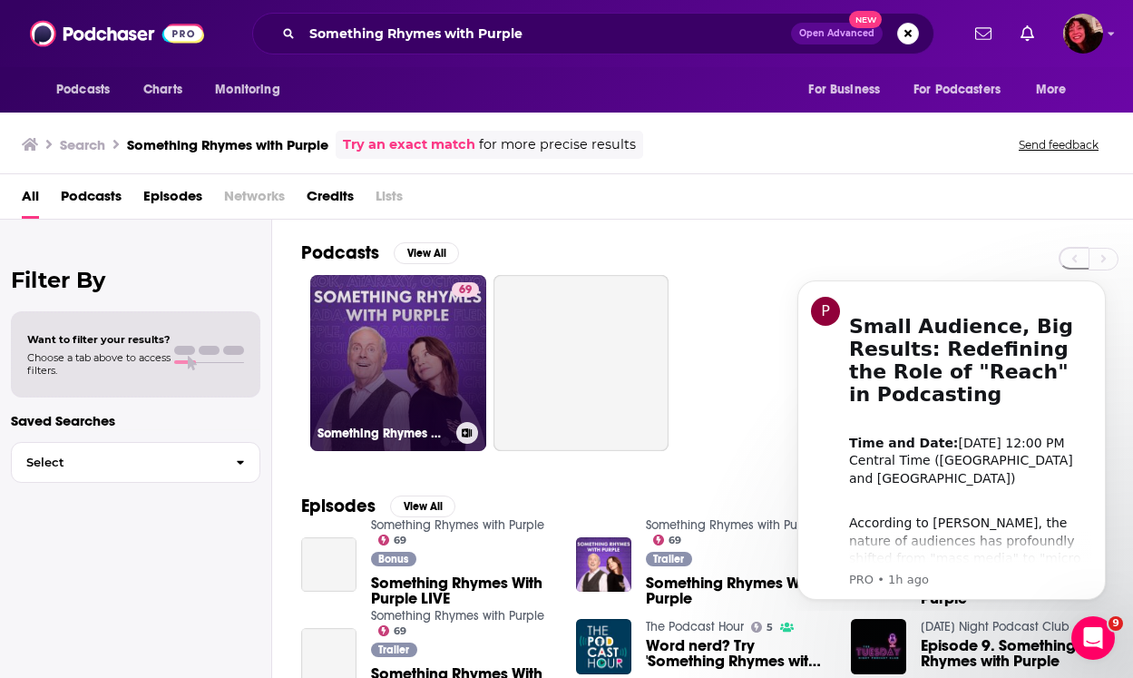
click at [399, 329] on link "69 Something Rhymes with Purple" at bounding box center [398, 363] width 176 height 176
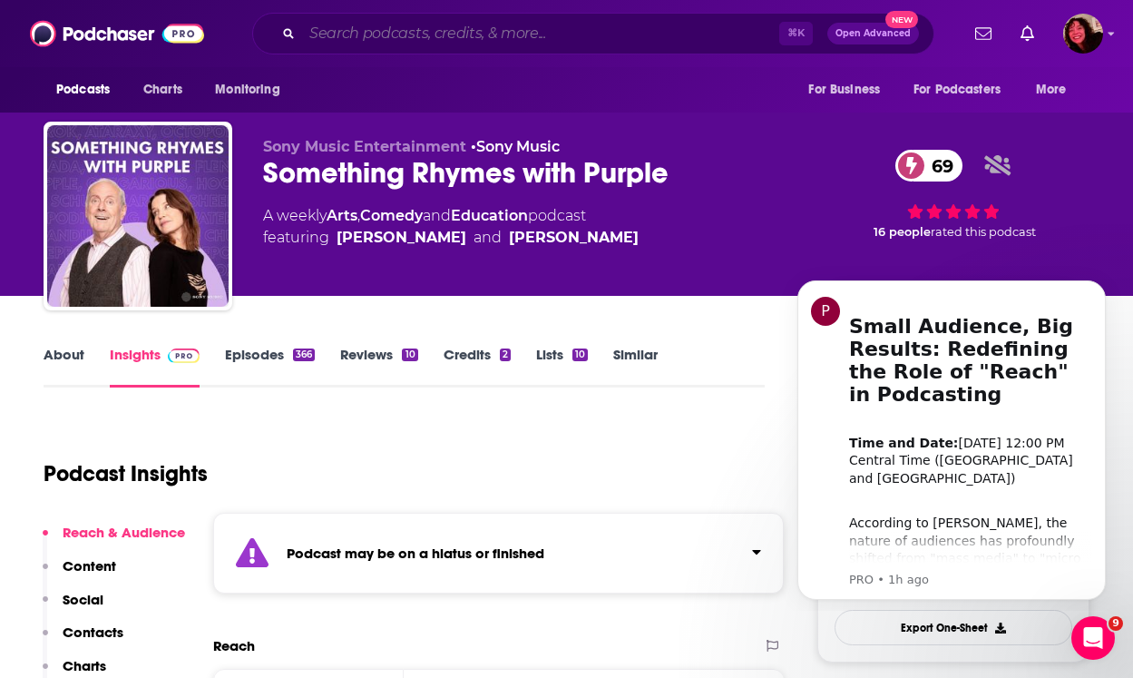
click at [568, 44] on input "Search podcasts, credits, & more..." at bounding box center [540, 33] width 477 height 29
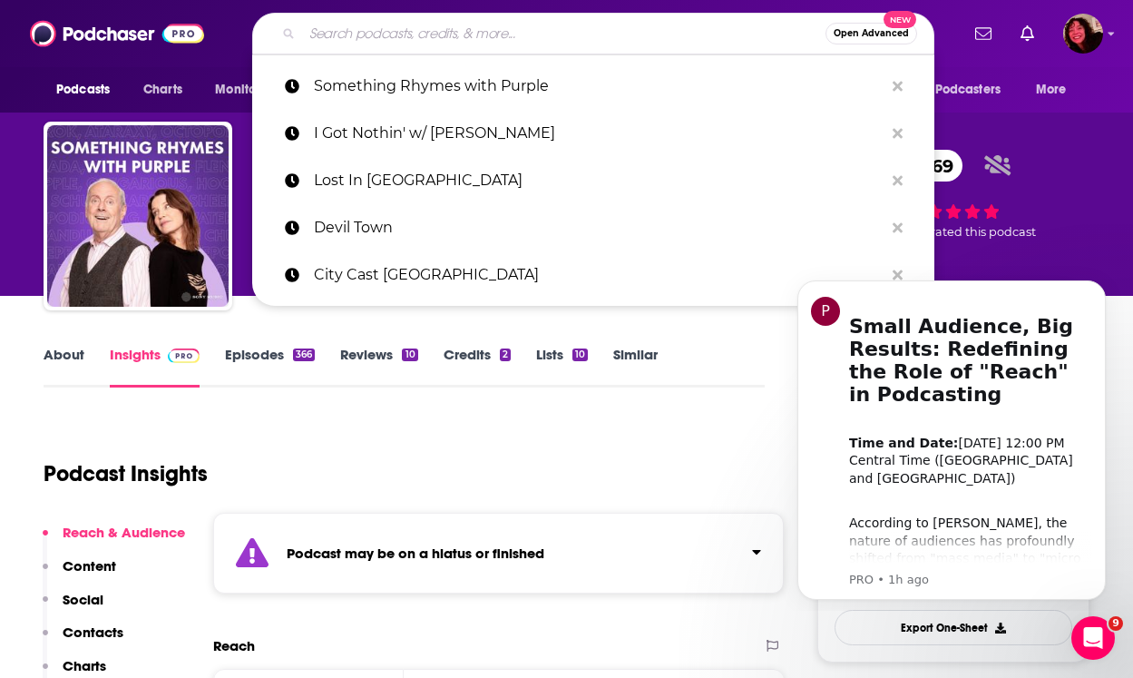
paste input "Daily Comedy News with [PERSON_NAME]"
type input "Daily Comedy News with [PERSON_NAME]"
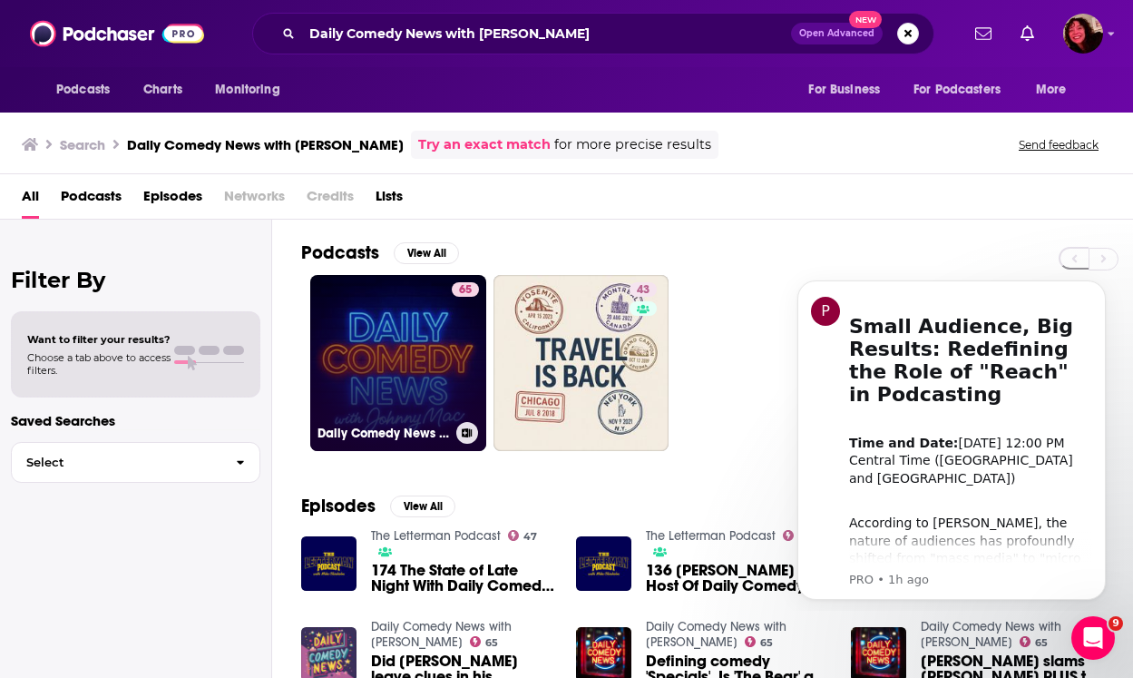
click at [390, 351] on link "65 Daily Comedy News with [PERSON_NAME]" at bounding box center [398, 363] width 176 height 176
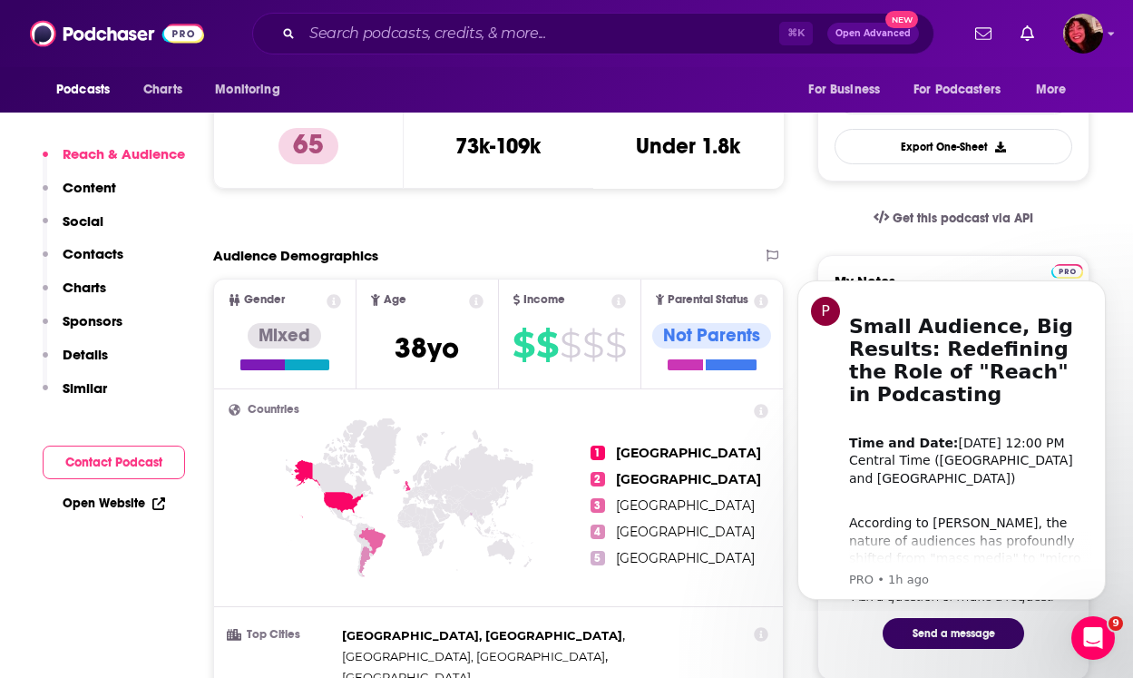
scroll to position [482, 0]
click at [642, 58] on div "Podcasts Charts Monitoring ⌘ K Open Advanced New For Business For Podcasters Mo…" at bounding box center [566, 33] width 1133 height 67
click at [642, 37] on input "Search podcasts, credits, & more..." at bounding box center [540, 33] width 477 height 29
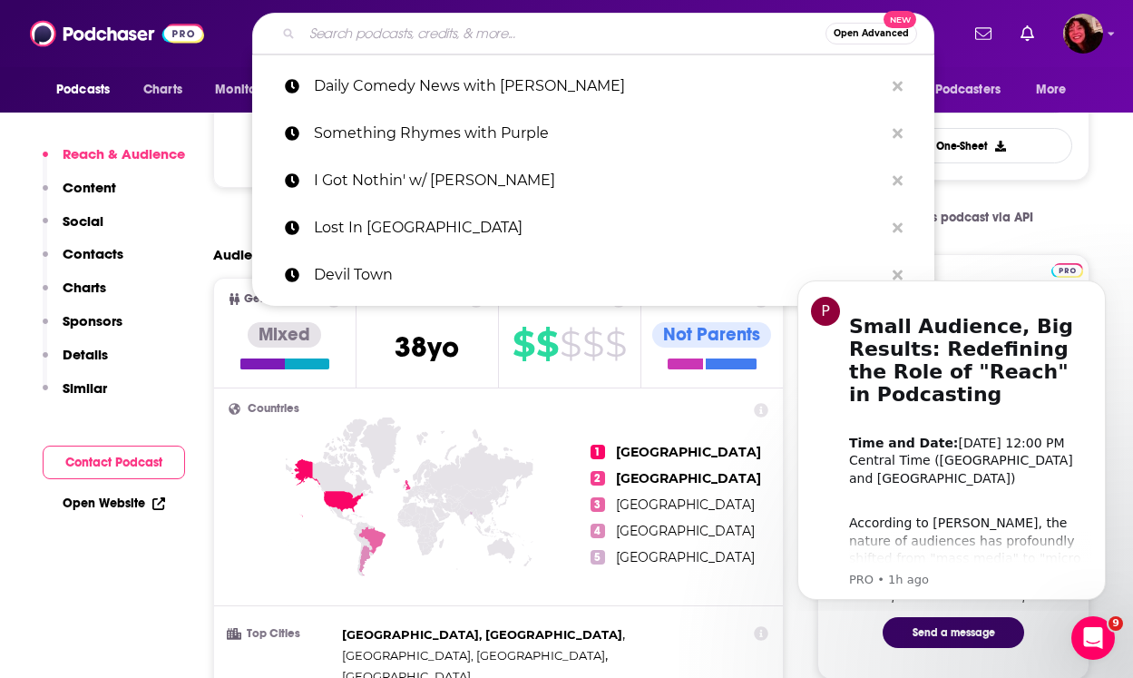
paste input "High Low with EmRata"
type input "High Low with EmRata"
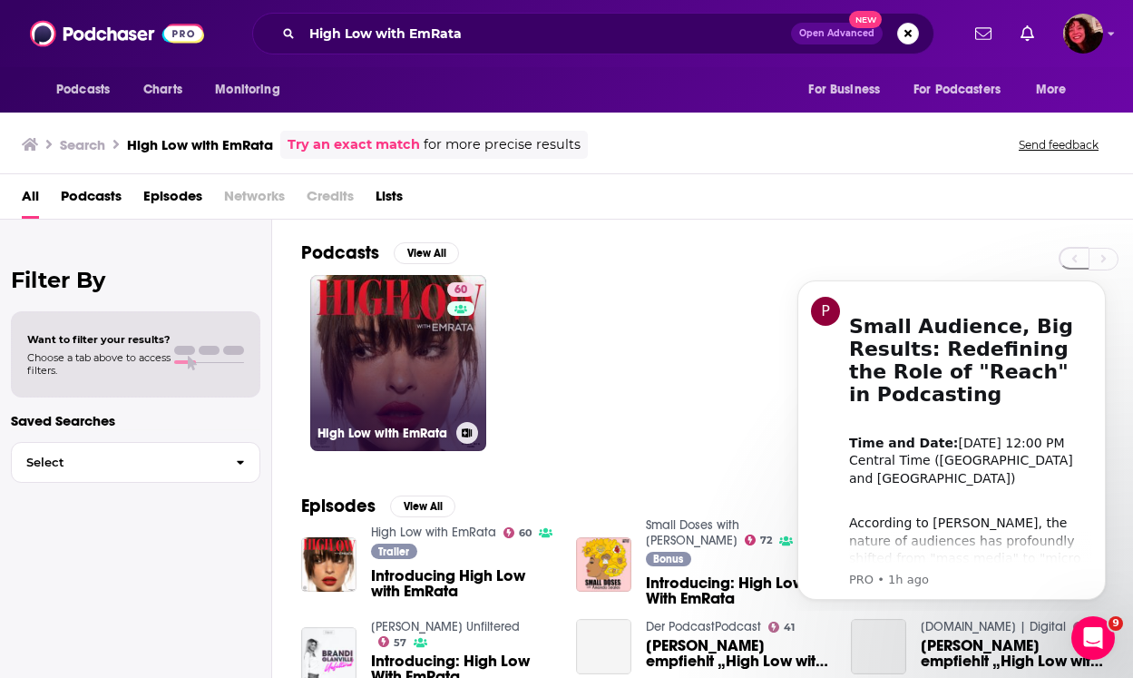
click at [376, 366] on link "60 High Low with EmRata" at bounding box center [398, 363] width 176 height 176
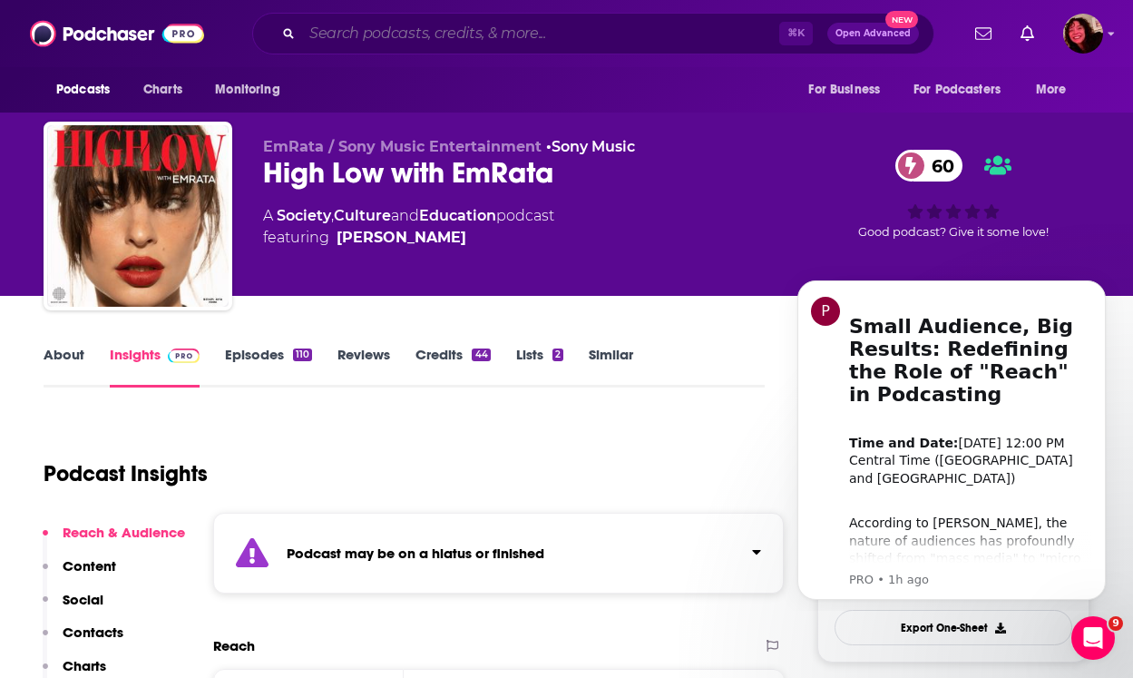
click at [465, 44] on input "Search podcasts, credits, & more..." at bounding box center [540, 33] width 477 height 29
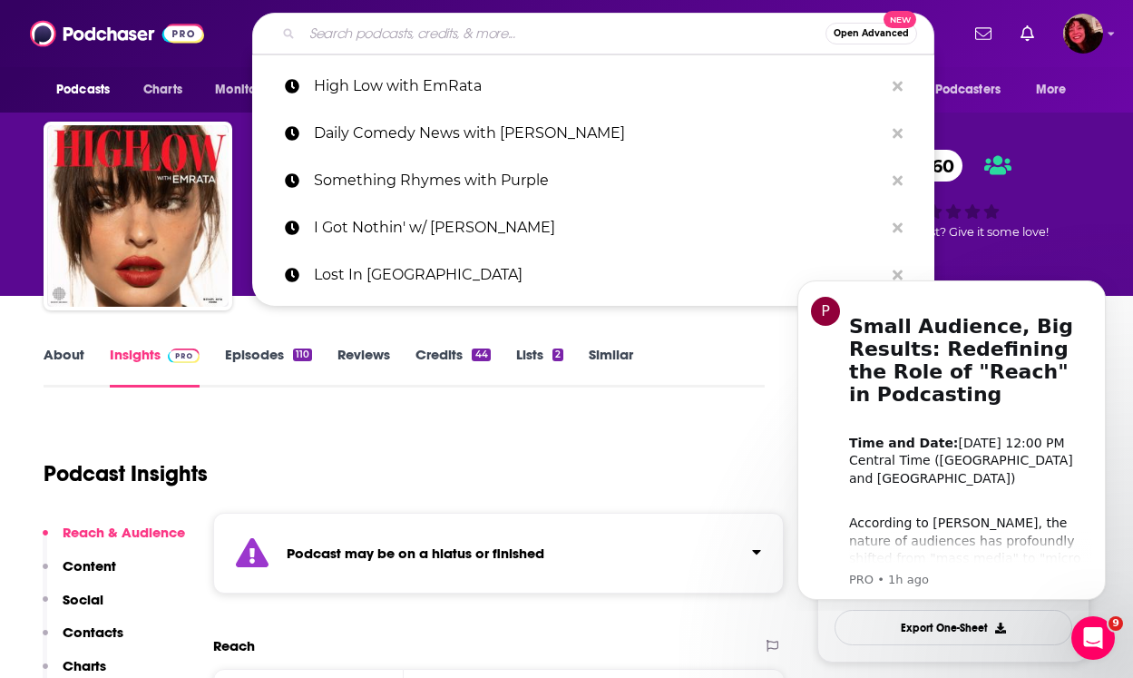
paste input "Hey Dude... The 90s Called!"
type input "Hey Dude... The 90s Called!"
